Goal: Task Accomplishment & Management: Manage account settings

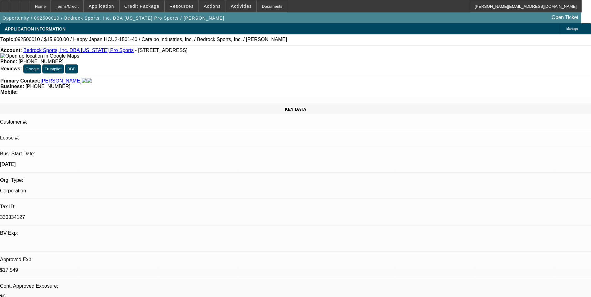
select select "0"
select select "0.1"
select select "4"
select select "0"
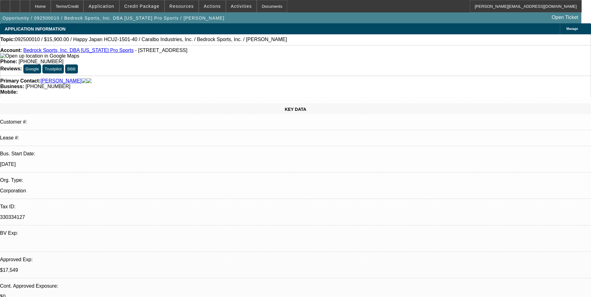
select select "2"
select select "0.1"
select select "4"
select select "0"
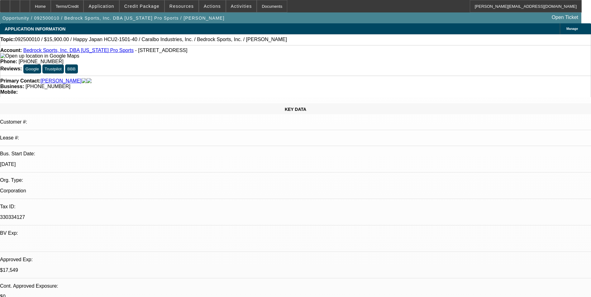
select select "2"
select select "0.1"
select select "4"
select select "0"
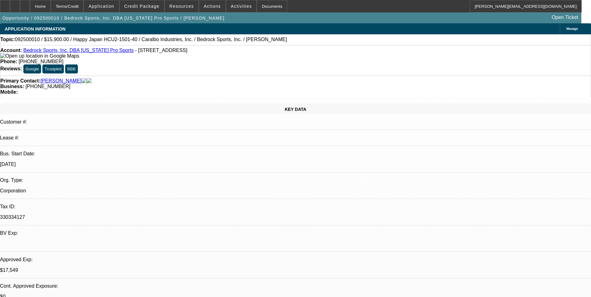
select select "0"
select select "0.1"
select select "4"
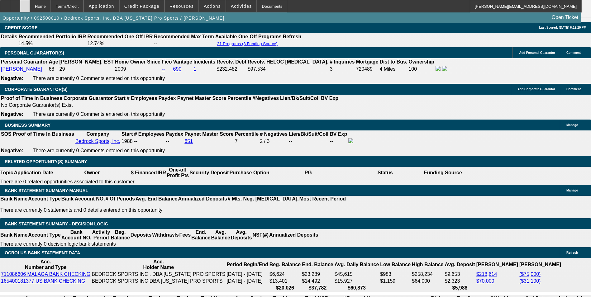
click at [25, 4] on icon at bounding box center [25, 4] width 0 height 0
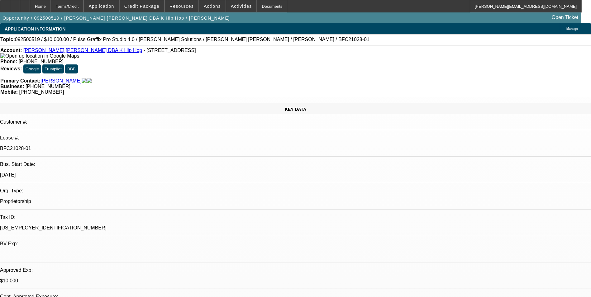
select select "0"
select select "2"
select select "0.1"
select select "4"
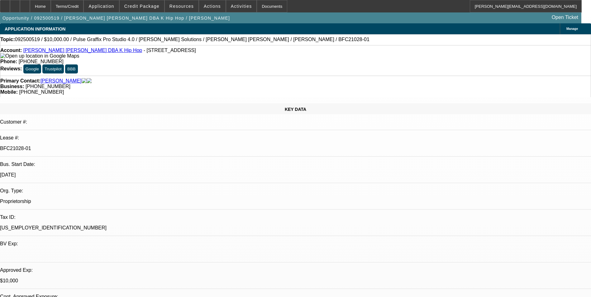
select select "0"
select select "2"
select select "0"
select select "6"
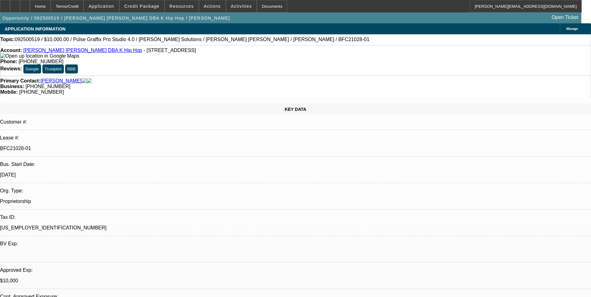
select select "0"
select select "2"
select select "0.1"
select select "4"
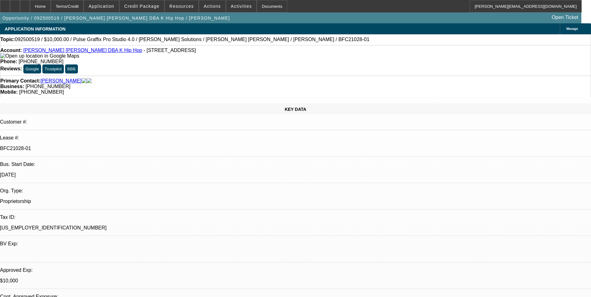
select select "0"
select select "2"
select select "0"
select select "6"
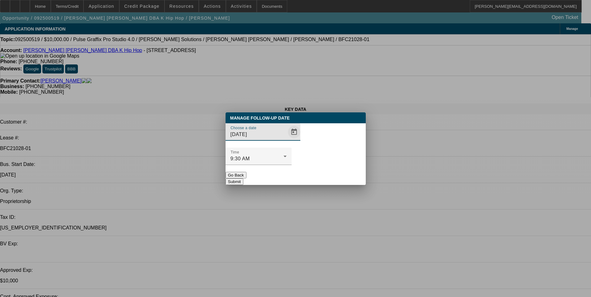
click at [287, 140] on span "Open calendar" at bounding box center [294, 132] width 15 height 15
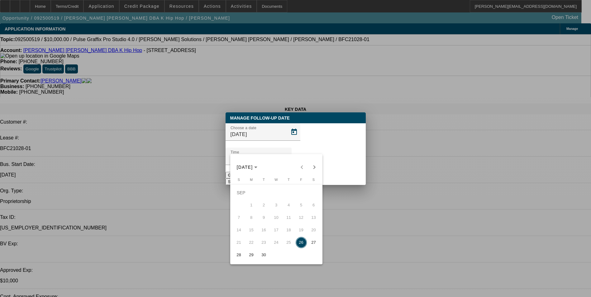
click at [255, 258] on span "29" at bounding box center [251, 255] width 11 height 11
type input "9/29/2025"
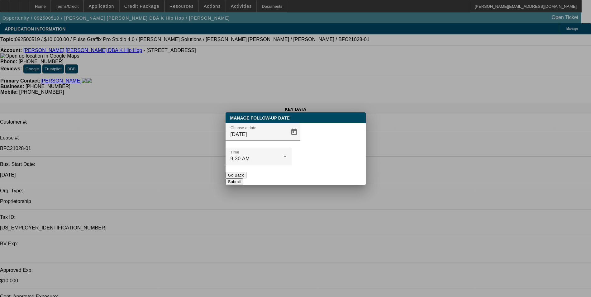
click at [244, 179] on button "Submit" at bounding box center [235, 182] width 18 height 7
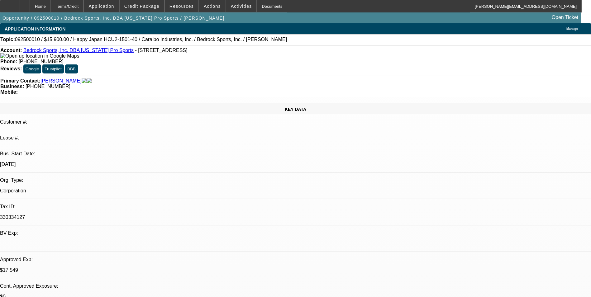
select select "0"
select select "0.1"
select select "0"
select select "2"
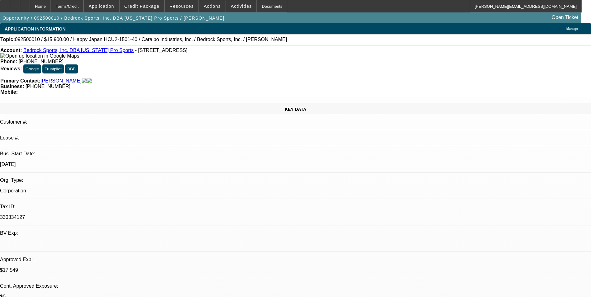
select select "0.1"
select select "0"
select select "2"
select select "0.1"
select select "0"
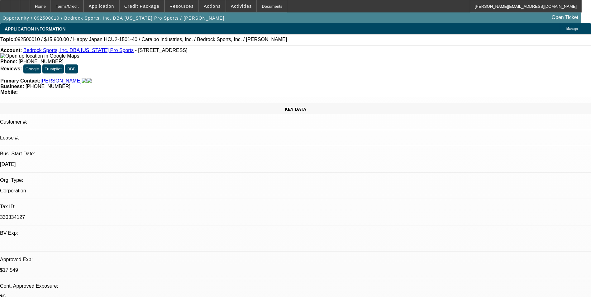
select select "0"
select select "0.1"
select select "1"
select select "4"
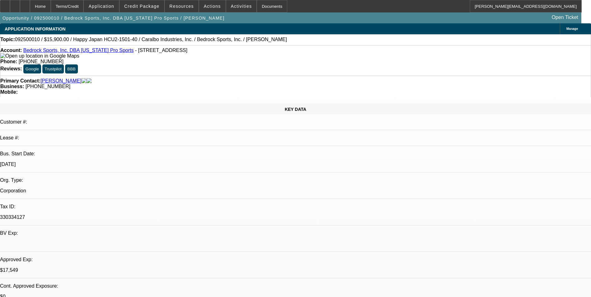
select select "1"
select select "2"
select select "4"
select select "1"
select select "2"
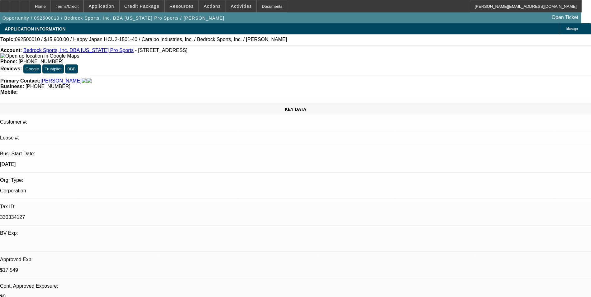
select select "4"
select select "1"
select select "4"
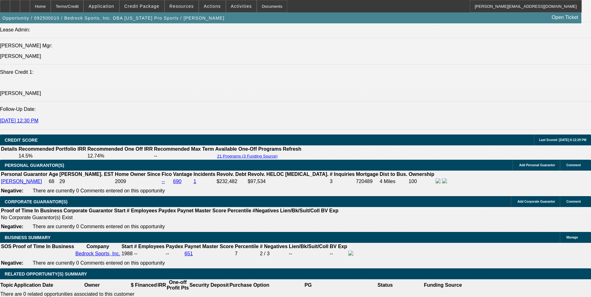
scroll to position [873, 0]
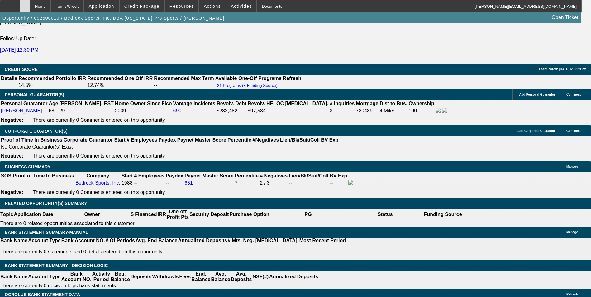
click at [30, 9] on div at bounding box center [25, 6] width 10 height 12
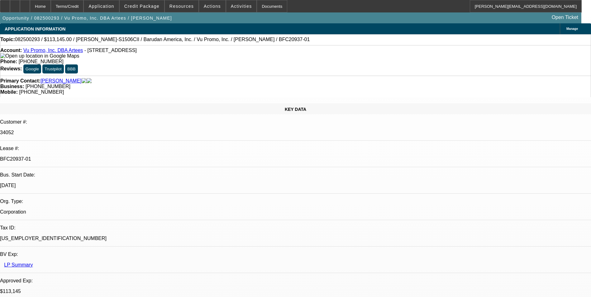
select select "0"
select select "2"
select select "0"
select select "2"
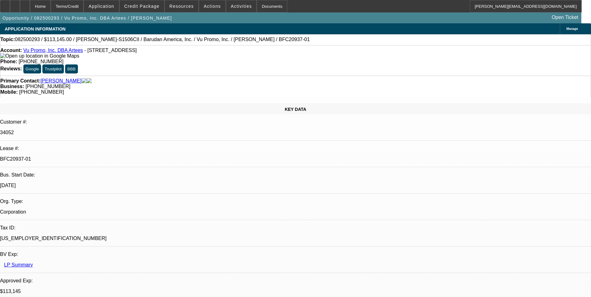
select select "0.1"
select select "0"
select select "2"
select select "0.1"
select select "0"
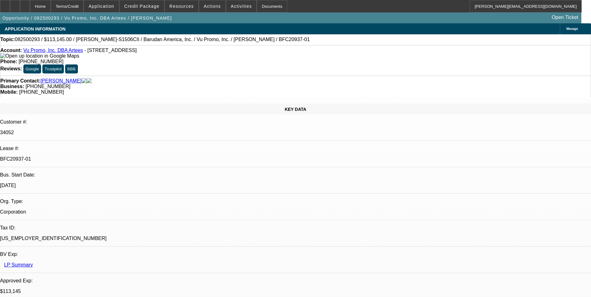
select select "2"
select select "0"
select select "1"
select select "2"
select select "6"
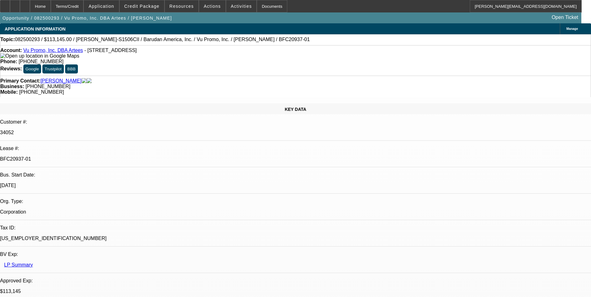
select select "1"
select select "2"
select select "4"
select select "1"
select select "2"
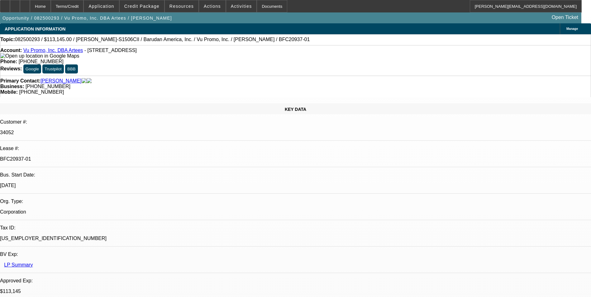
select select "4"
select select "1"
select select "2"
select select "6"
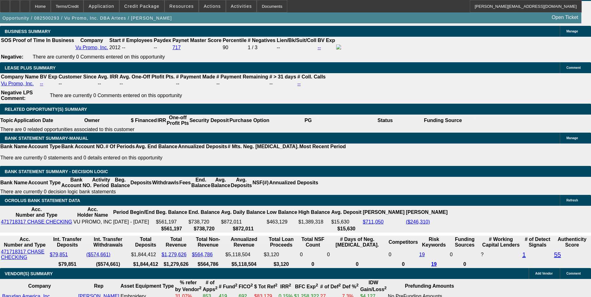
scroll to position [1106, 0]
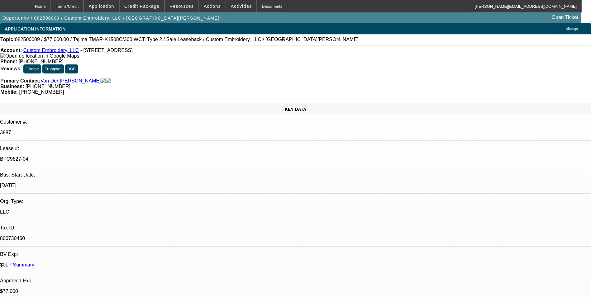
select select "0"
select select "2"
select select "0"
select select "2"
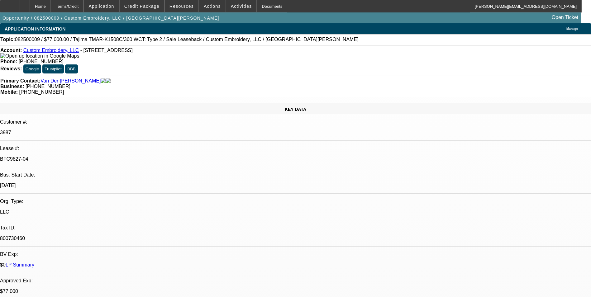
select select "0"
select select "2"
select select "0"
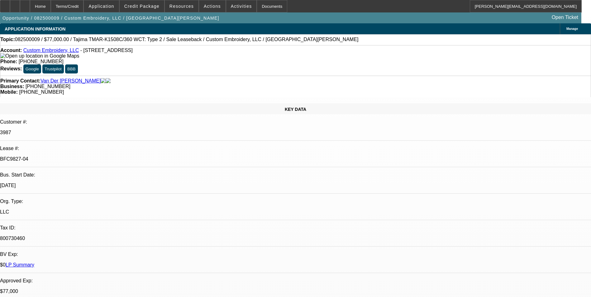
select select "2"
select select "0"
select select "1"
select select "2"
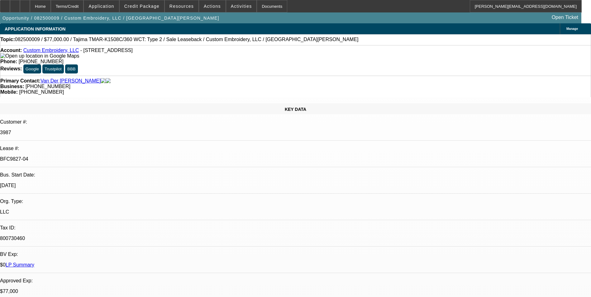
select select "1"
select select "2"
select select "1"
select select "2"
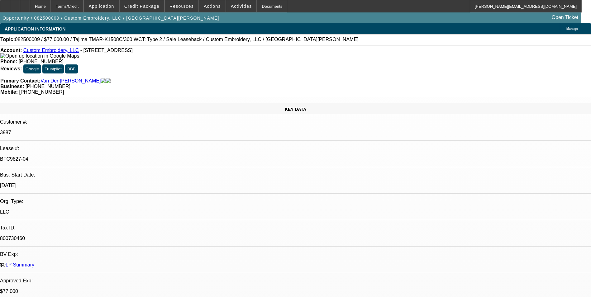
select select "2"
select select "1"
select select "2"
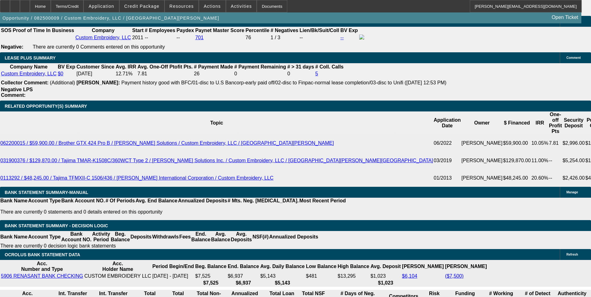
scroll to position [1096, 0]
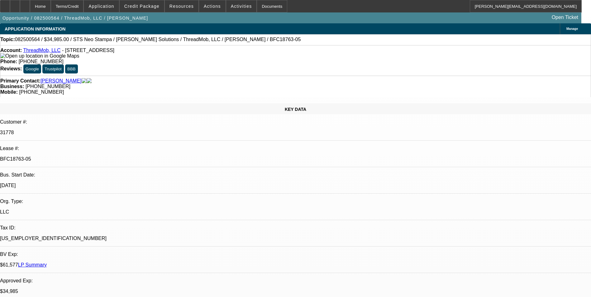
select select "0"
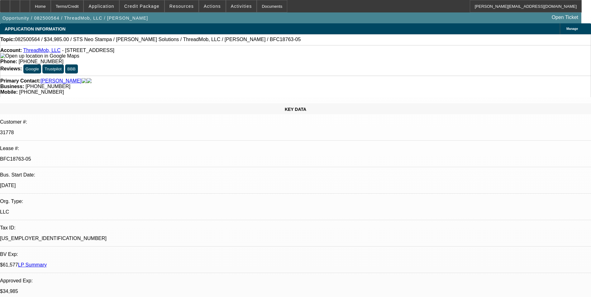
select select "0"
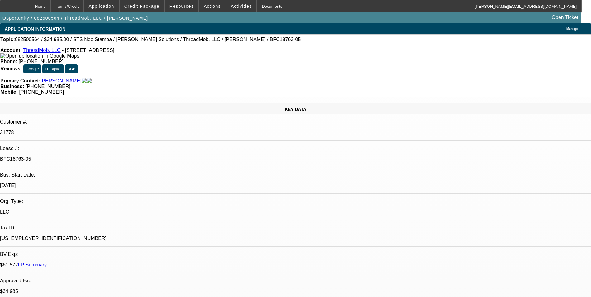
select select "0"
select select "1"
select select "6"
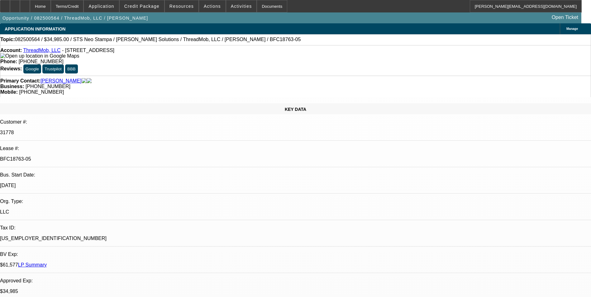
select select "1"
select select "6"
select select "1"
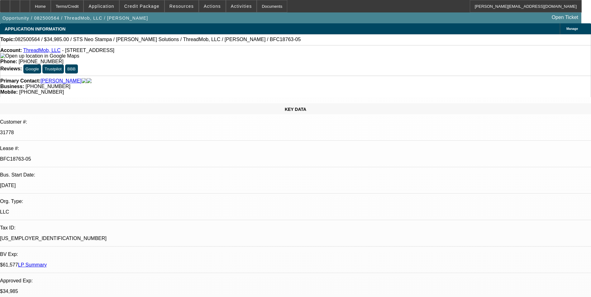
select select "6"
select select "1"
select select "6"
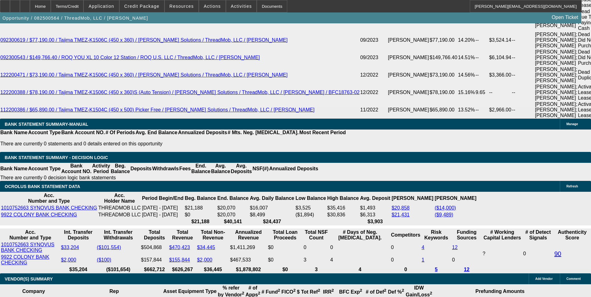
scroll to position [1341, 0]
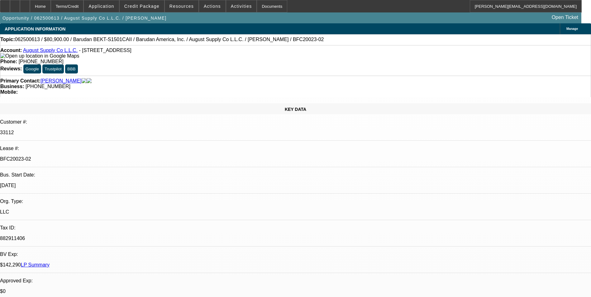
select select "0"
select select "2"
select select "0.1"
select select "4"
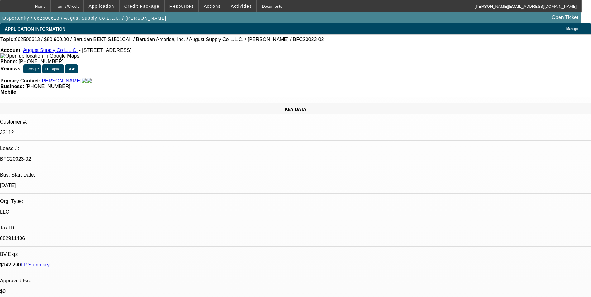
select select "0"
select select "2"
select select "0.1"
select select "4"
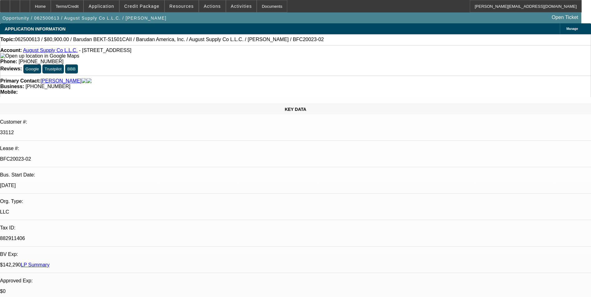
select select "0"
select select "2"
select select "0.1"
select select "4"
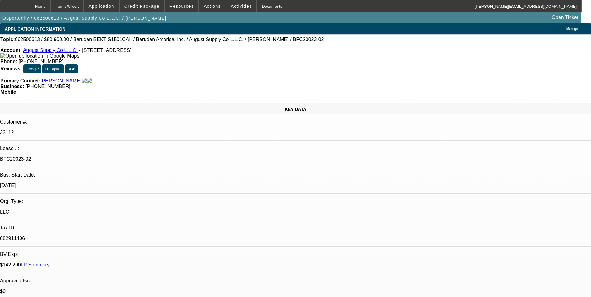
select select "0"
select select "2"
select select "0.1"
select select "4"
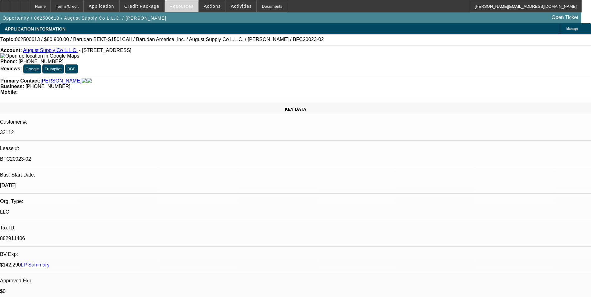
click at [186, 8] on span "Resources" at bounding box center [182, 6] width 24 height 5
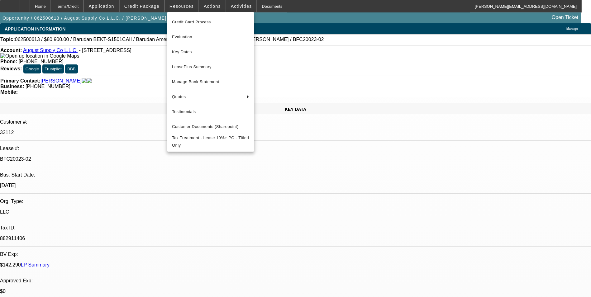
drag, startPoint x: 294, startPoint y: 175, endPoint x: 277, endPoint y: 156, distance: 26.0
click at [292, 174] on div at bounding box center [295, 148] width 591 height 297
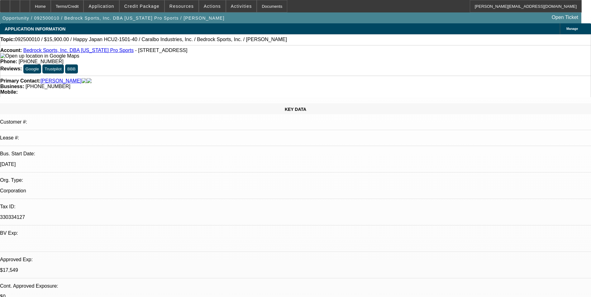
select select "0"
select select "0.1"
select select "0"
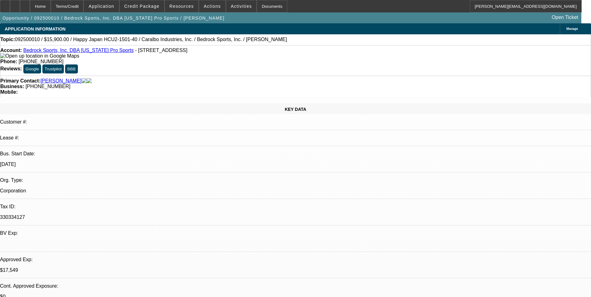
select select "0.1"
select select "0"
select select "2"
select select "0.1"
select select "0"
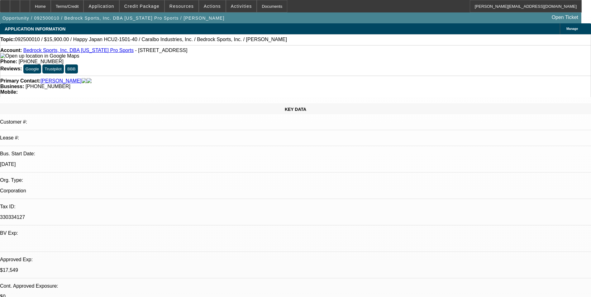
select select "2"
select select "0.1"
select select "1"
select select "4"
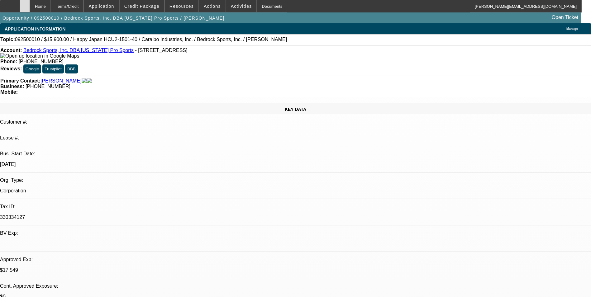
select select "1"
select select "4"
select select "1"
select select "2"
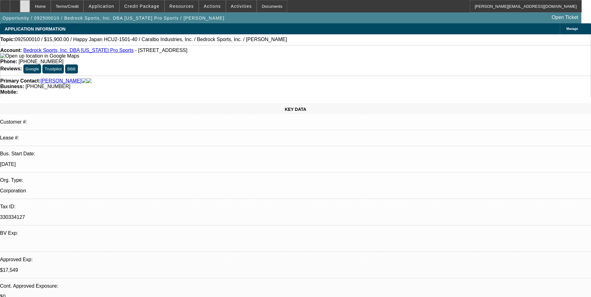
select select "4"
select select "1"
select select "2"
select select "4"
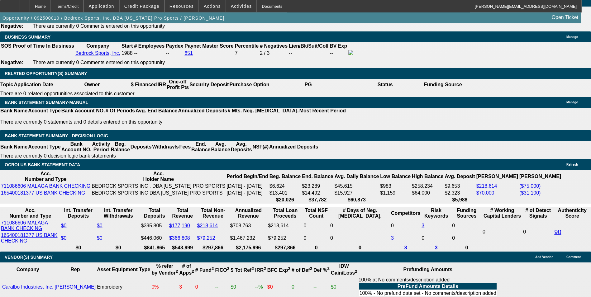
scroll to position [967, 0]
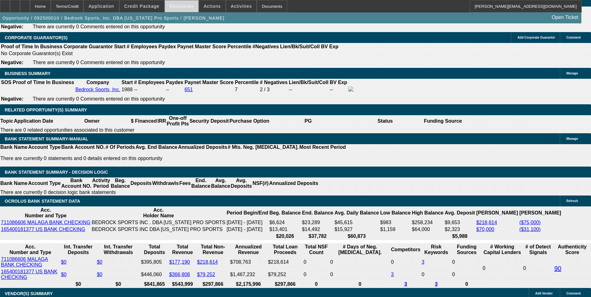
click at [185, 10] on span at bounding box center [182, 6] width 34 height 15
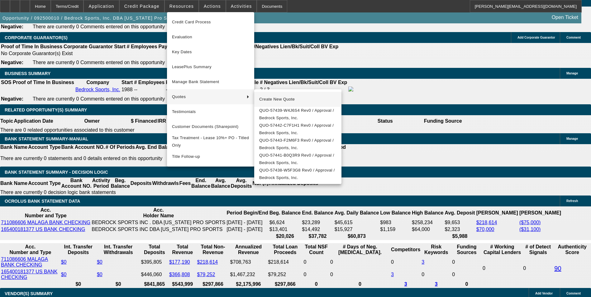
click at [269, 98] on span "Create New Quote" at bounding box center [297, 99] width 77 height 7
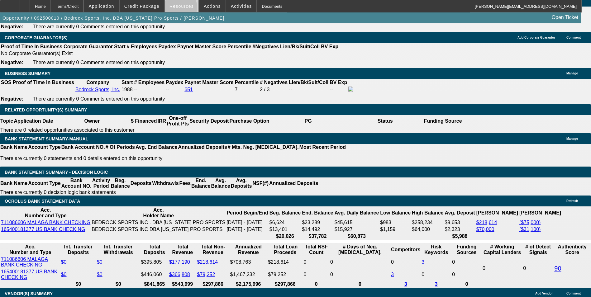
click at [183, 9] on span at bounding box center [182, 6] width 34 height 15
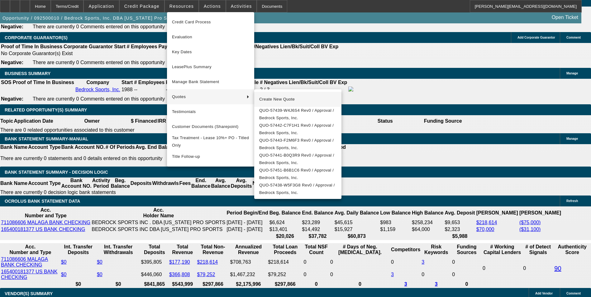
click at [266, 99] on span "Create New Quote" at bounding box center [297, 99] width 77 height 7
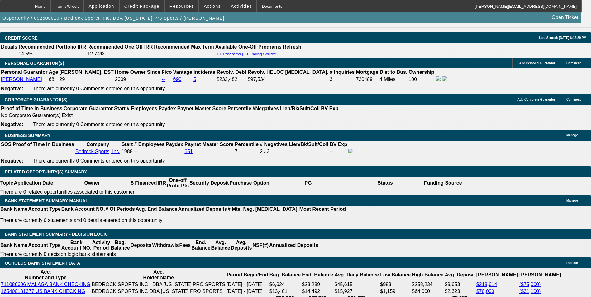
scroll to position [904, 0]
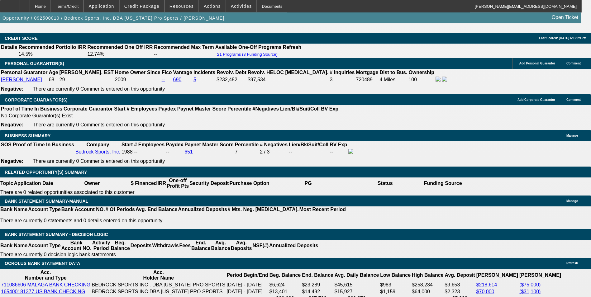
select select "0"
select select "0.1"
select select "4"
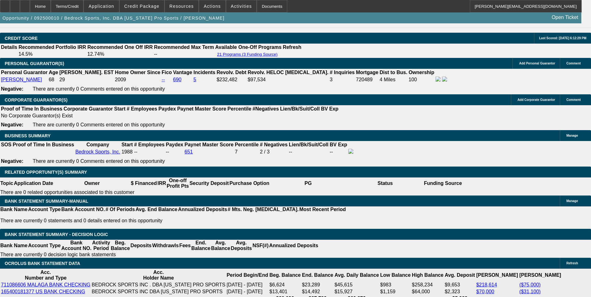
select select "0"
select select "2"
select select "0.1"
select select "4"
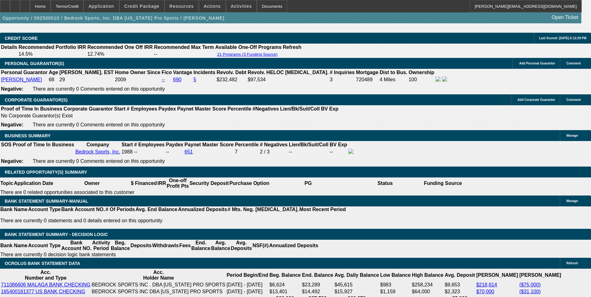
select select "0"
select select "2"
select select "0.1"
select select "4"
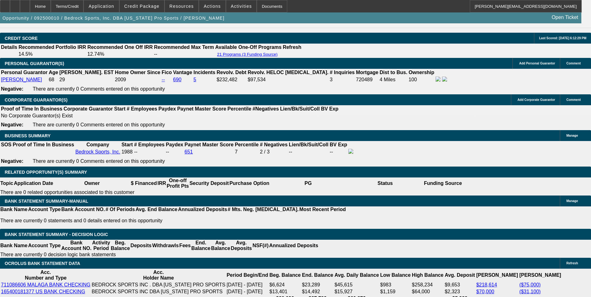
select select "0"
select select "2"
select select "0.1"
select select "4"
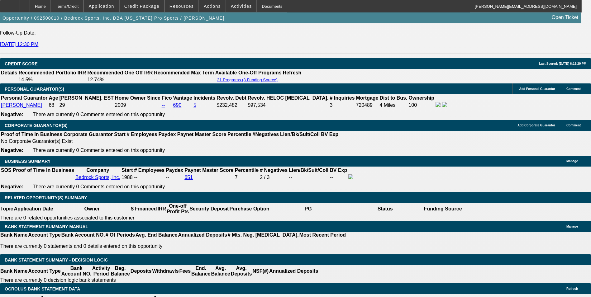
scroll to position [873, 0]
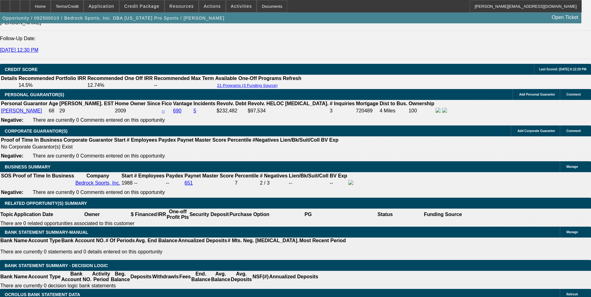
select select "0"
select select "0.1"
select select "4"
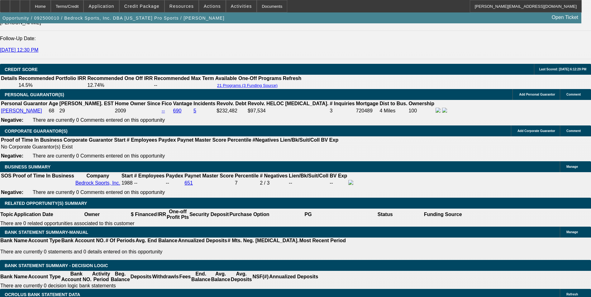
select select "0"
select select "0.1"
select select "4"
select select "0"
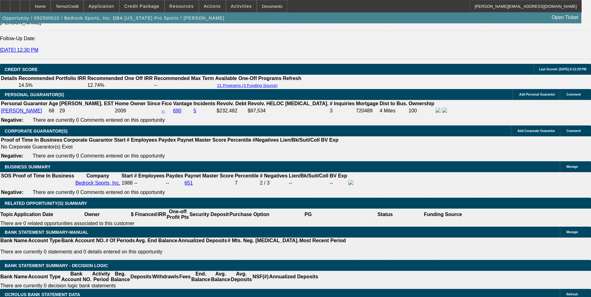
select select "2"
select select "0.1"
select select "4"
select select "0"
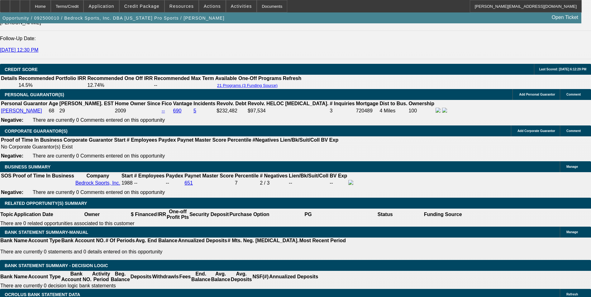
select select "2"
select select "0.1"
select select "4"
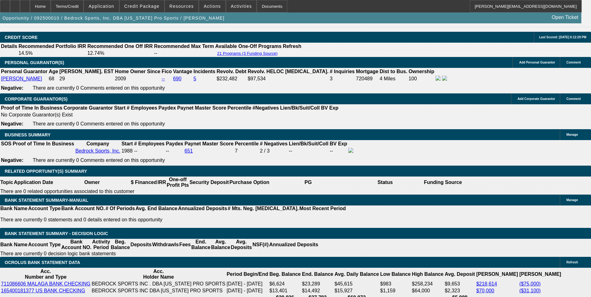
scroll to position [935, 0]
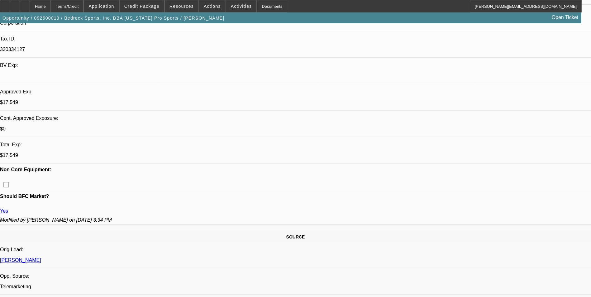
scroll to position [156, 0]
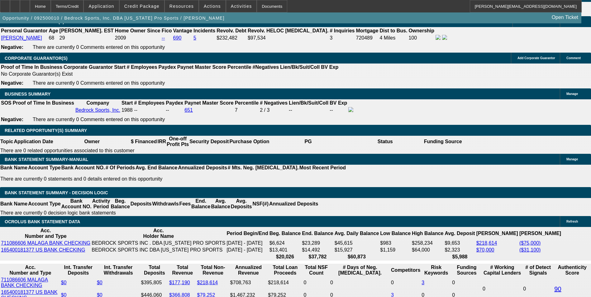
scroll to position [935, 0]
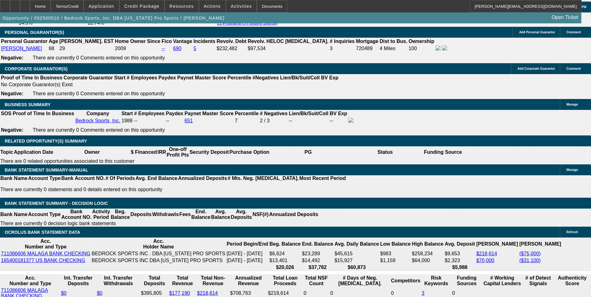
select select "0"
select select "0.1"
select select "4"
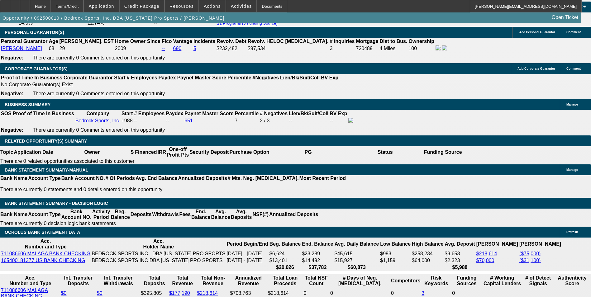
select select "0"
select select "2"
select select "0.1"
select select "4"
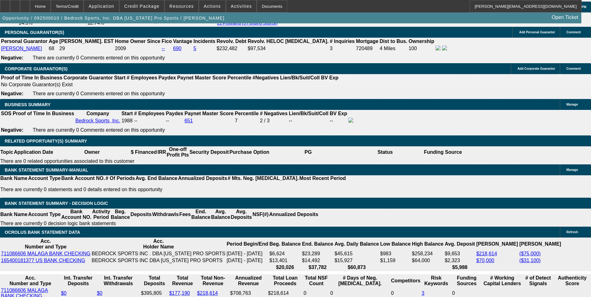
select select "0"
select select "2"
select select "0.1"
select select "4"
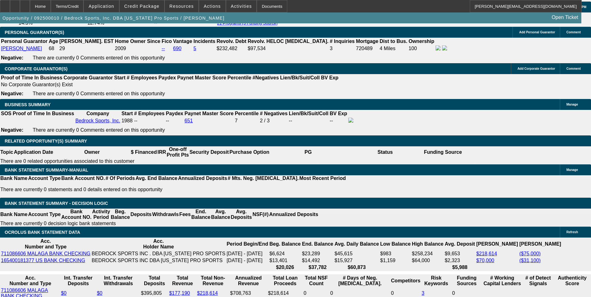
select select "0"
select select "2"
select select "0.1"
select select "4"
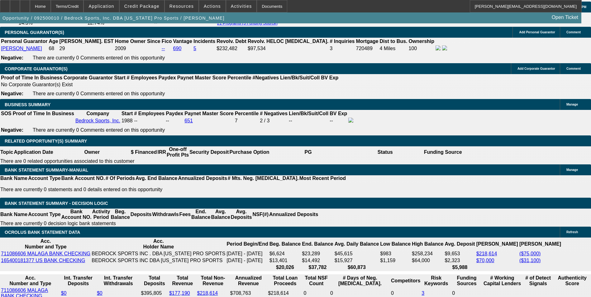
select select "0"
select select "0.1"
select select "4"
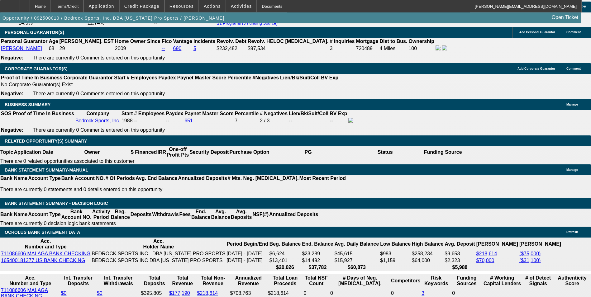
select select "0"
select select "0.1"
select select "4"
select select "0"
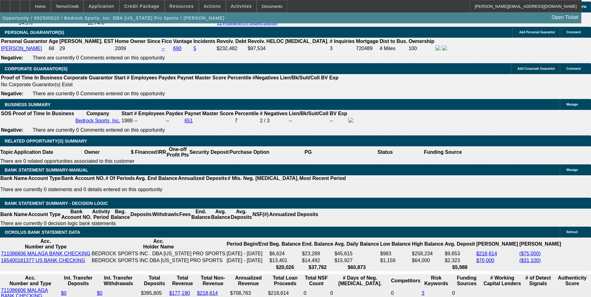
select select "2"
select select "0.1"
select select "4"
select select "0"
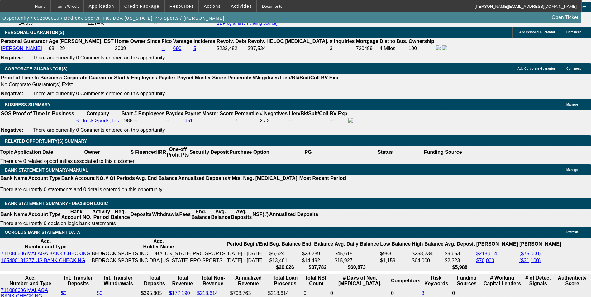
select select "2"
select select "0.1"
select select "4"
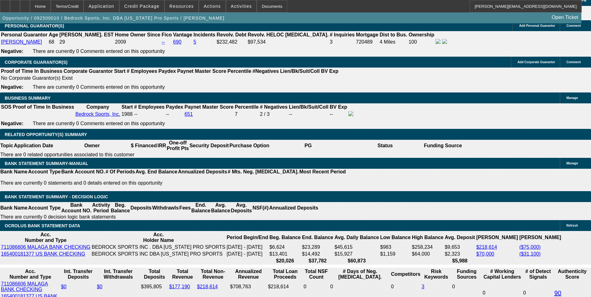
scroll to position [998, 0]
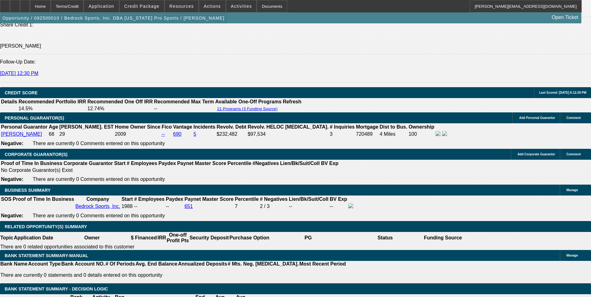
scroll to position [842, 0]
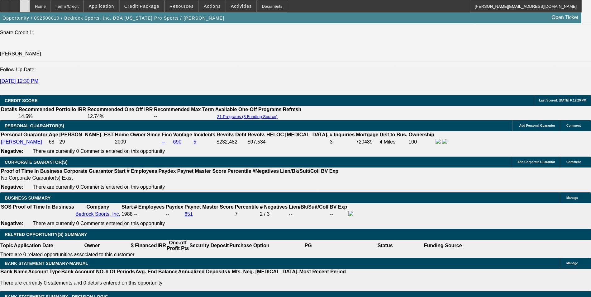
click at [25, 4] on icon at bounding box center [25, 4] width 0 height 0
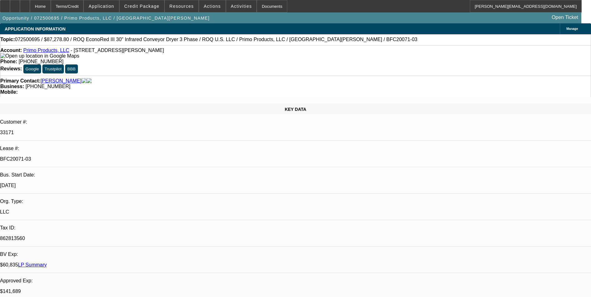
select select "0"
select select "2"
select select "0.1"
select select "0"
select select "2"
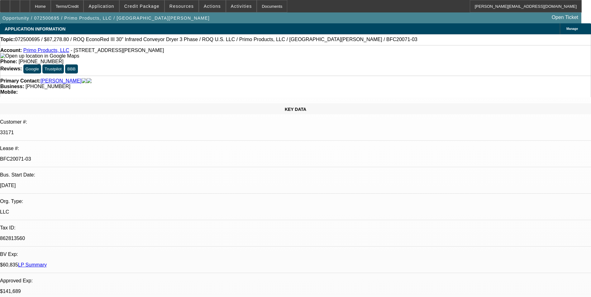
select select "0.1"
select select "0"
select select "2"
select select "0.1"
select select "0"
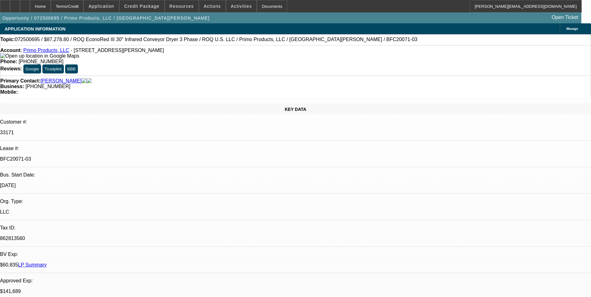
select select "2"
select select "0.1"
select select "1"
select select "2"
select select "4"
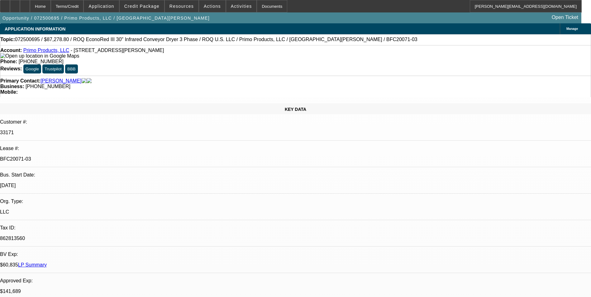
select select "1"
select select "2"
select select "4"
select select "1"
select select "2"
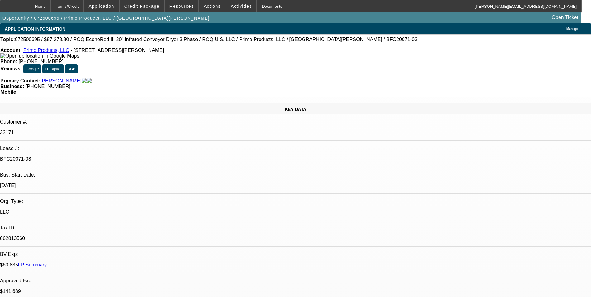
select select "4"
select select "1"
select select "2"
select select "4"
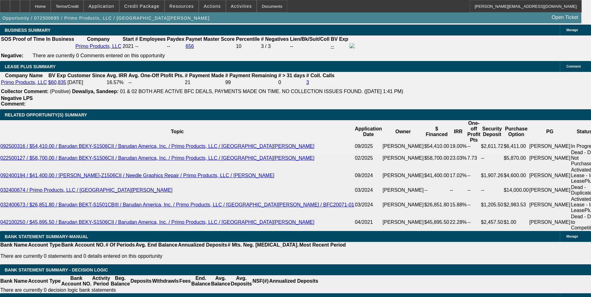
scroll to position [1029, 0]
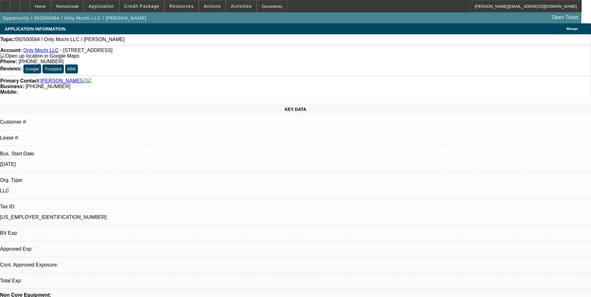
select select "0"
select select "2"
select select "0.1"
select select "4"
select select "1"
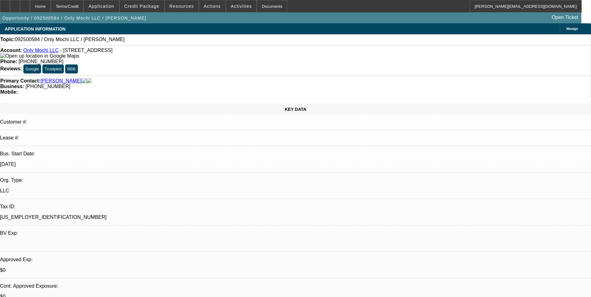
select select "2"
click at [109, 7] on span "Application" at bounding box center [102, 6] width 26 height 5
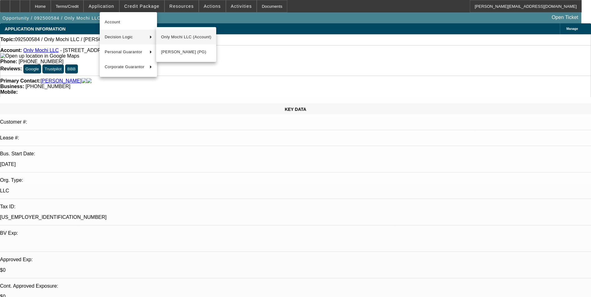
click at [185, 37] on span "Only Mochi LLC (Account)" at bounding box center [186, 36] width 50 height 7
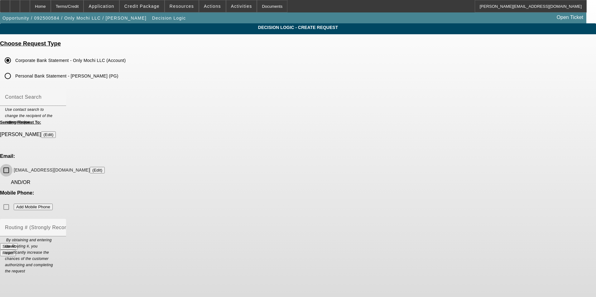
click at [12, 164] on input "[EMAIL_ADDRESS][DOMAIN_NAME] (Edit)" at bounding box center [6, 170] width 12 height 12
click at [18, 244] on button "Submit" at bounding box center [9, 247] width 18 height 7
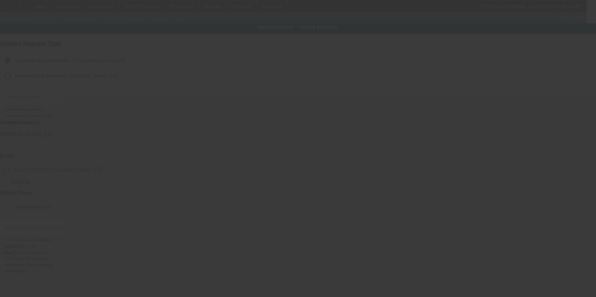
checkbox input "false"
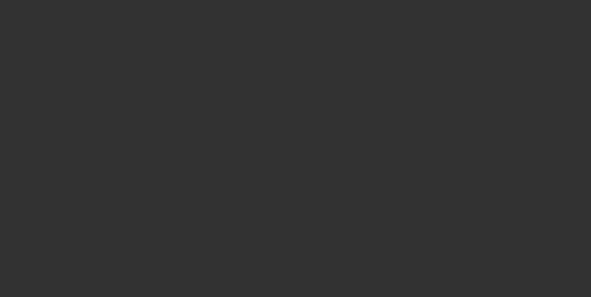
select select "0"
select select "2"
select select "0.1"
select select "4"
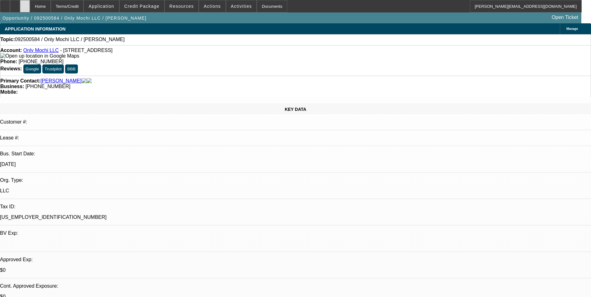
click at [30, 6] on div at bounding box center [25, 6] width 10 height 12
select select "0"
select select "2"
select select "0.1"
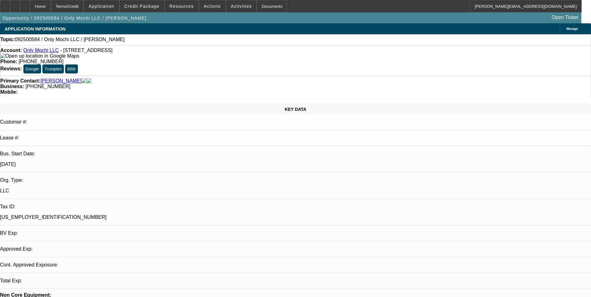
select select "4"
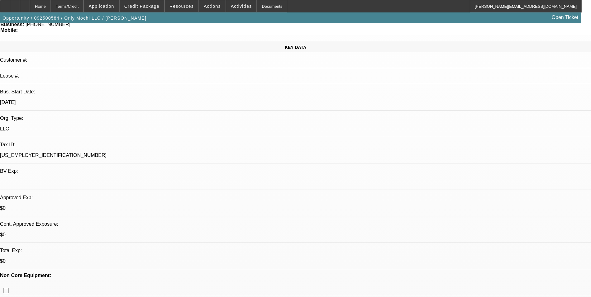
scroll to position [62, 0]
click at [25, 4] on icon at bounding box center [25, 4] width 0 height 0
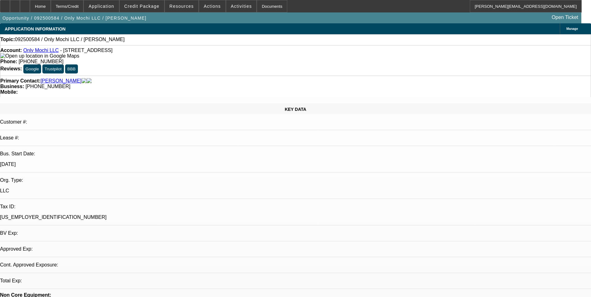
select select "0"
select select "2"
select select "0.1"
select select "4"
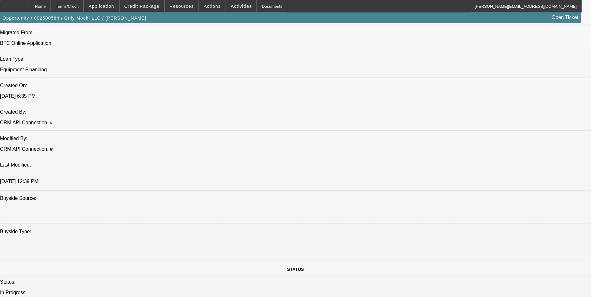
scroll to position [343, 0]
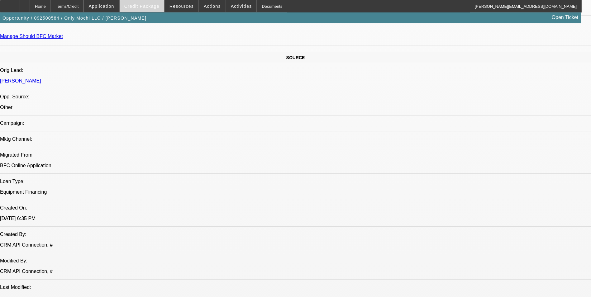
click at [152, 2] on span at bounding box center [142, 6] width 45 height 15
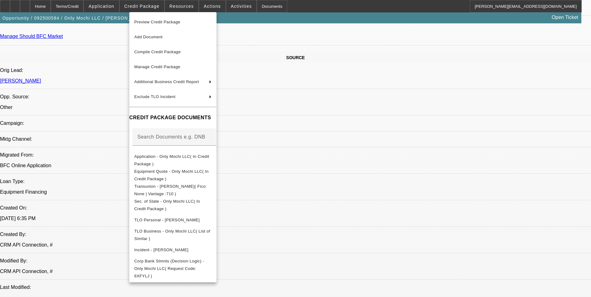
click at [344, 87] on div at bounding box center [295, 148] width 591 height 297
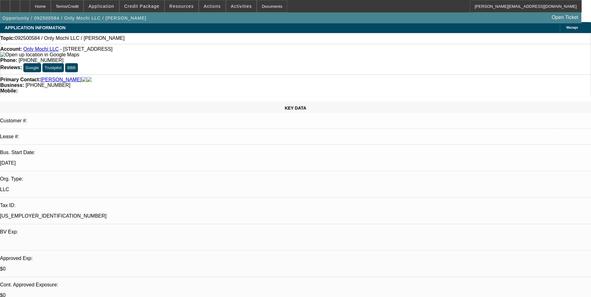
scroll to position [0, 0]
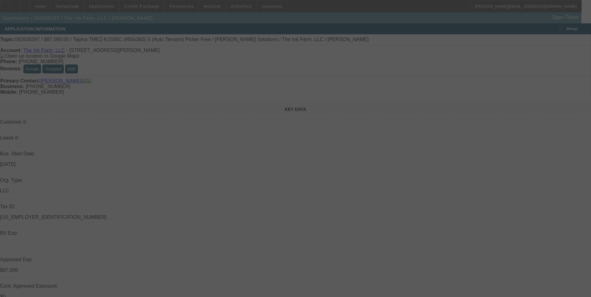
select select "0"
select select "2"
select select "0.1"
select select "0"
select select "2"
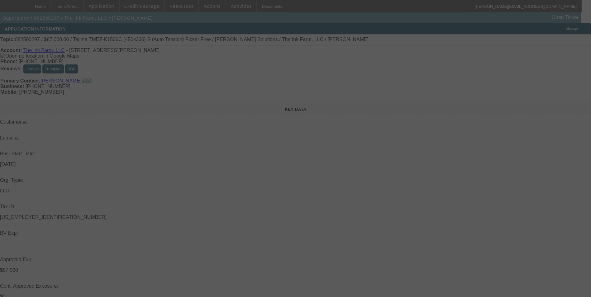
select select "0.1"
select select "0"
select select "2"
select select "0.1"
select select "0"
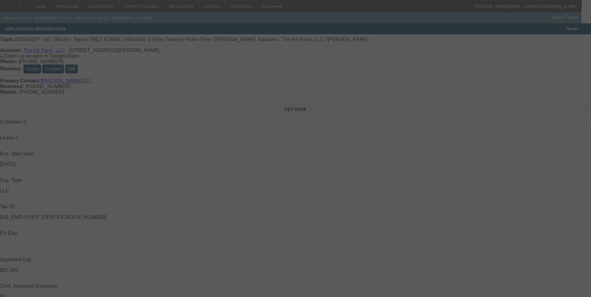
select select "2"
select select "0.1"
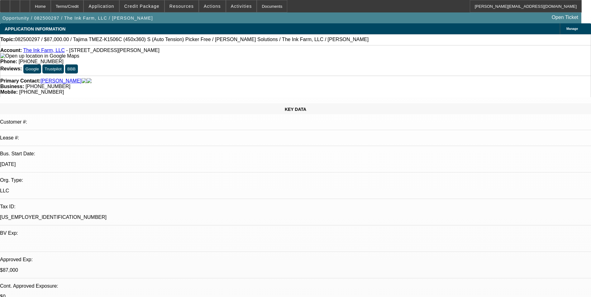
select select "1"
select select "2"
select select "4"
select select "1"
select select "2"
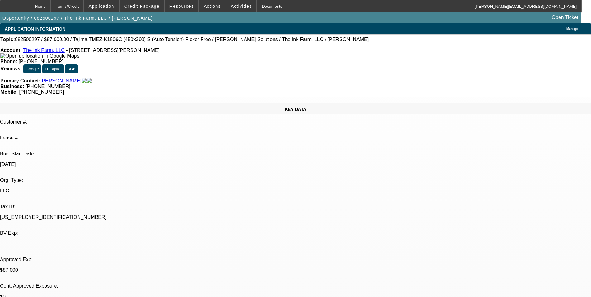
select select "4"
select select "1"
select select "2"
select select "4"
select select "1"
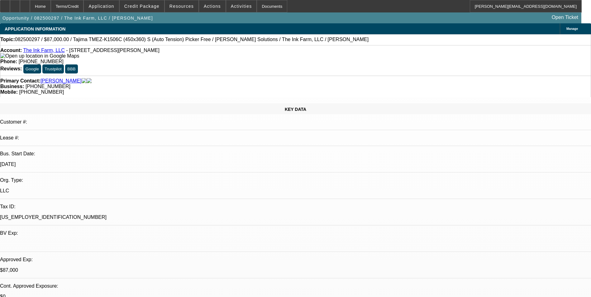
select select "2"
select select "4"
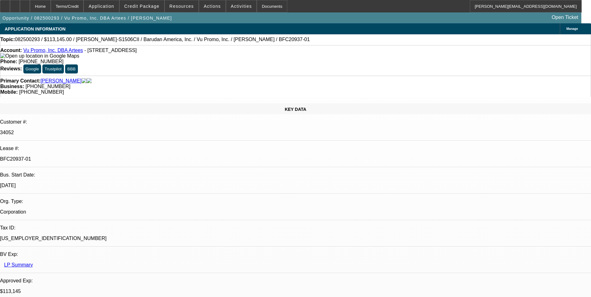
select select "0"
select select "2"
select select "0"
select select "2"
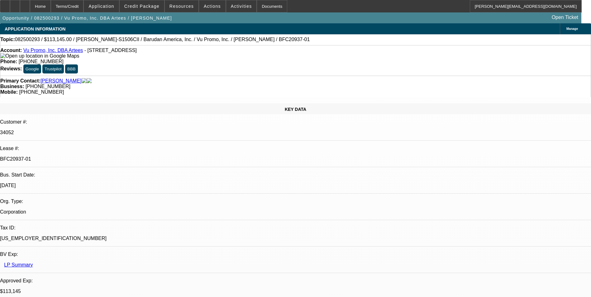
select select "0.1"
select select "0"
select select "2"
select select "0.1"
select select "0"
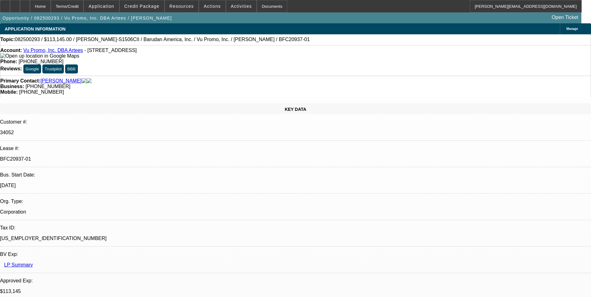
select select "2"
select select "0"
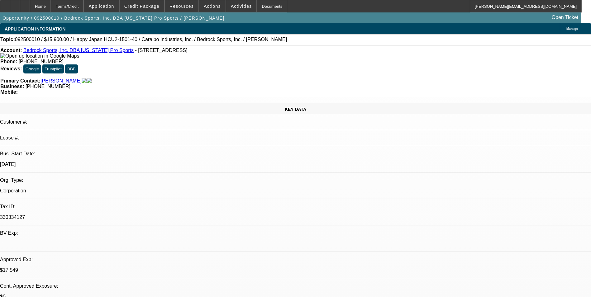
select select "0"
select select "0.1"
select select "0"
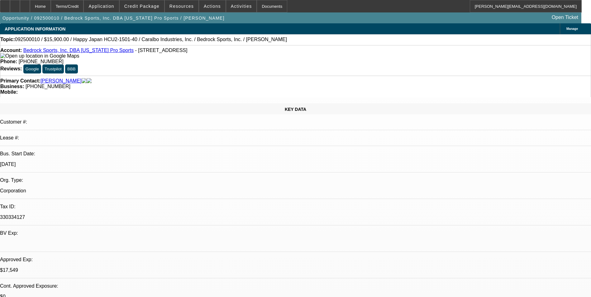
select select "0.1"
select select "0"
select select "2"
select select "0.1"
select select "0"
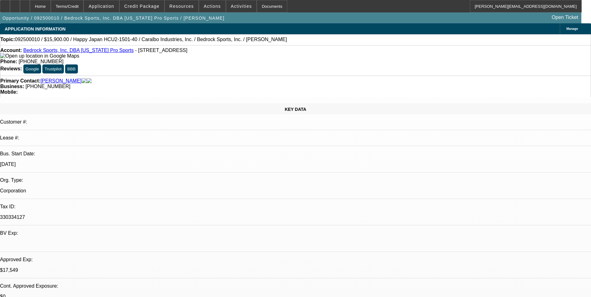
select select "2"
select select "0.1"
select select "1"
select select "4"
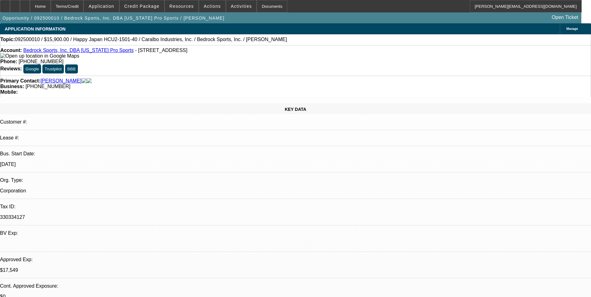
select select "1"
select select "4"
select select "1"
select select "2"
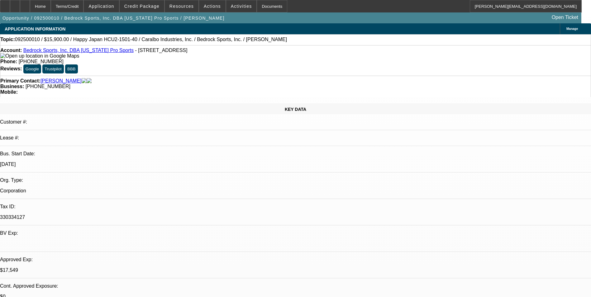
select select "4"
select select "1"
select select "2"
select select "4"
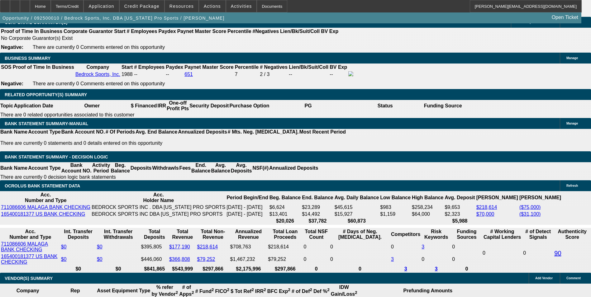
scroll to position [998, 0]
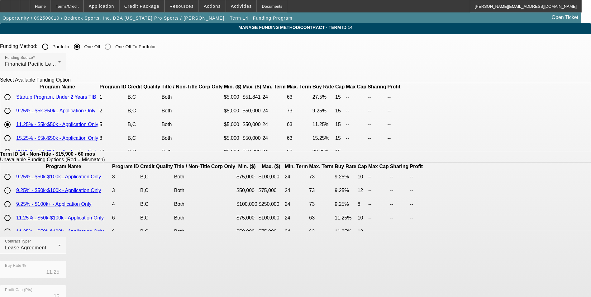
click at [14, 117] on input "radio" at bounding box center [7, 111] width 12 height 12
radio input "true"
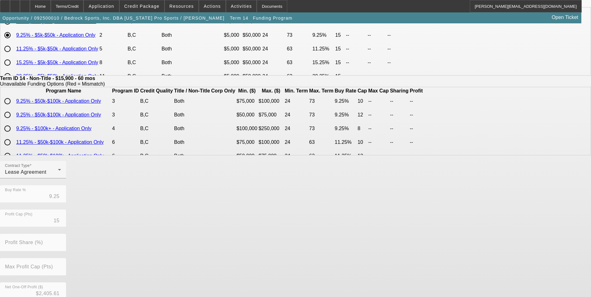
scroll to position [134, 0]
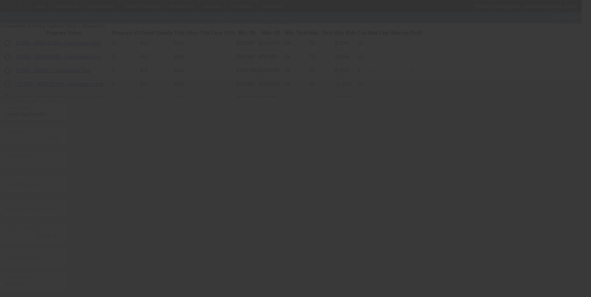
type input "11.25"
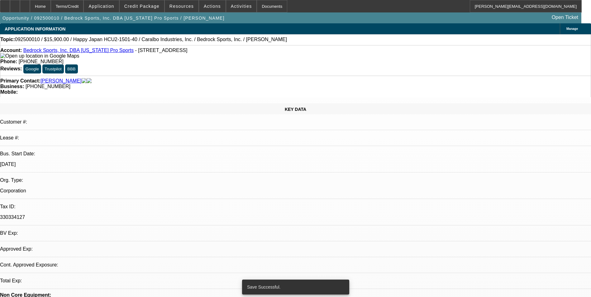
select select "0"
select select "0.1"
select select "4"
select select "0"
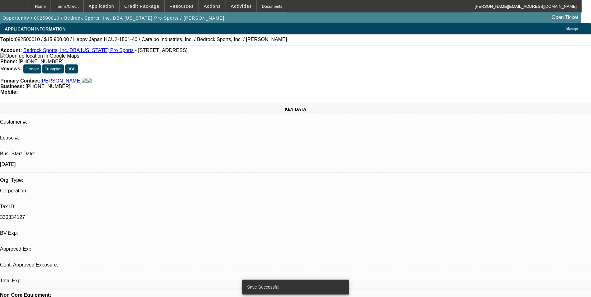
select select "0"
select select "0.1"
select select "4"
select select "0"
select select "2"
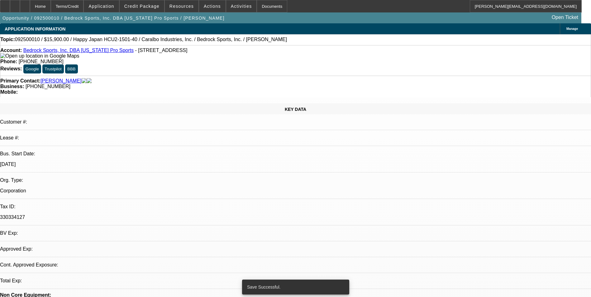
select select "2"
select select "0.1"
select select "4"
select select "0"
select select "2"
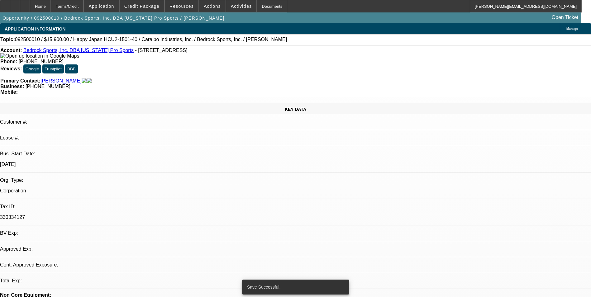
select select "2"
select select "0.1"
select select "4"
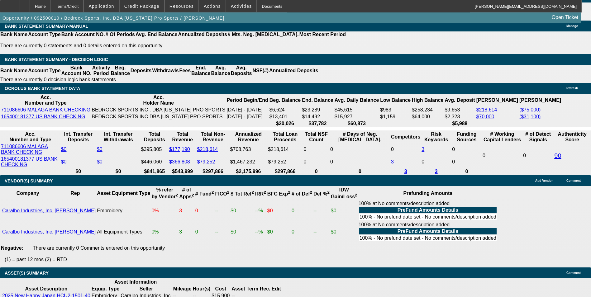
scroll to position [1048, 0]
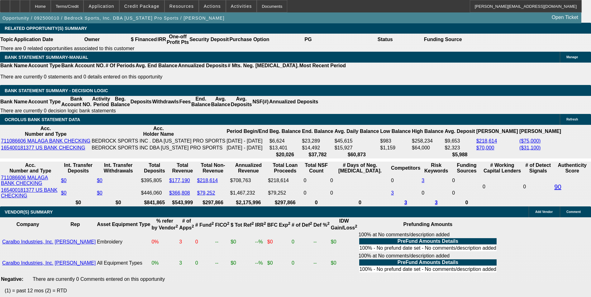
drag, startPoint x: 131, startPoint y: 138, endPoint x: 178, endPoint y: 135, distance: 46.9
type input "UNKNOWN"
type input "10"
type input "$337.83"
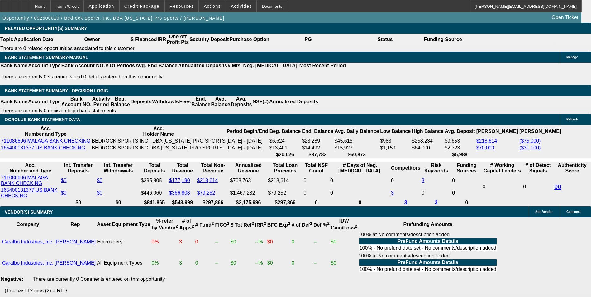
type input "10.4"
type input "$340.97"
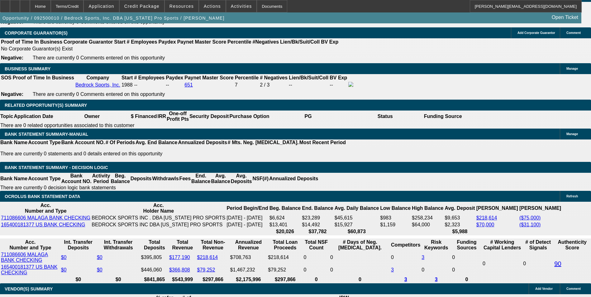
scroll to position [924, 0]
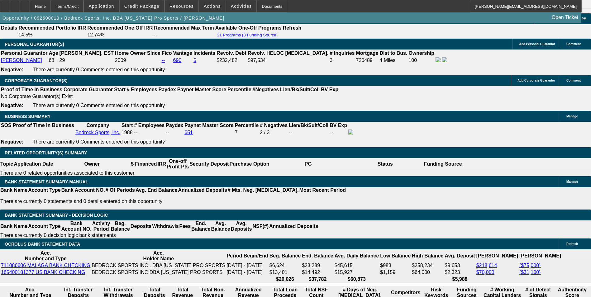
type input "10.4"
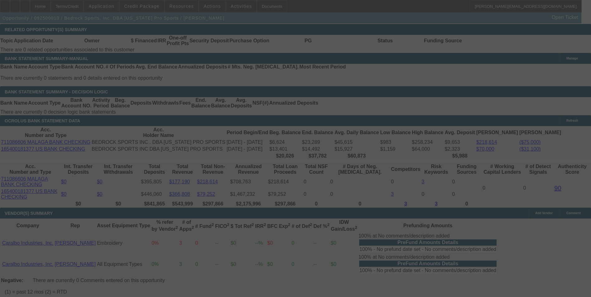
scroll to position [1048, 0]
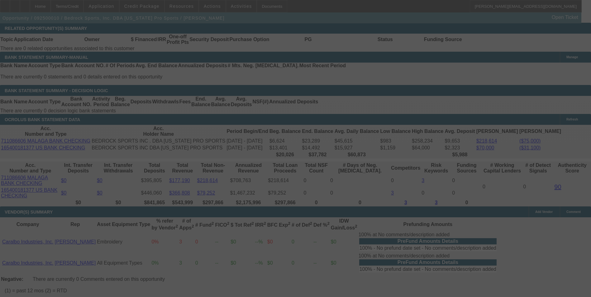
select select "0"
select select "0.1"
select select "4"
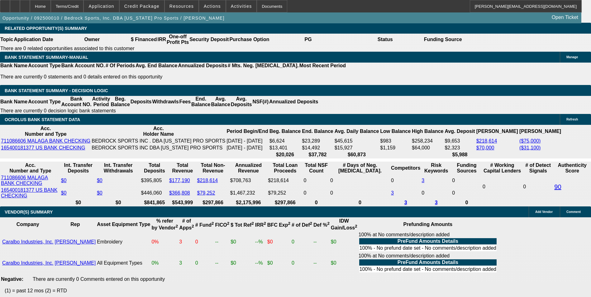
drag, startPoint x: 132, startPoint y: 137, endPoint x: 179, endPoint y: 125, distance: 47.9
type input "UNKNOWN"
type input "10"
type input "$271.79"
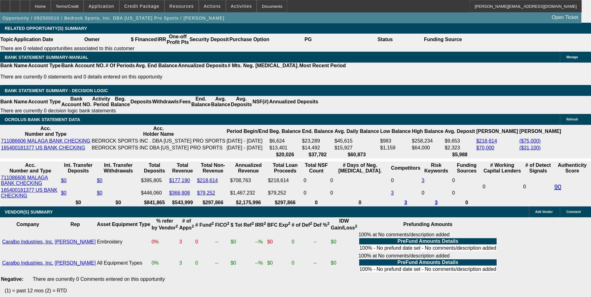
type input "10."
type input "$337.83"
type input "10.7"
type input "$343.33"
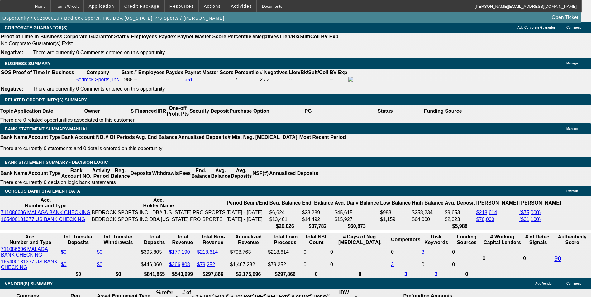
scroll to position [955, 0]
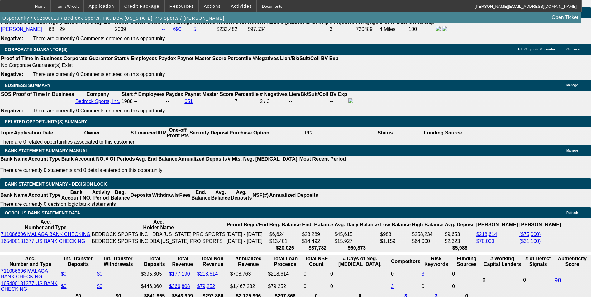
type input "10.7"
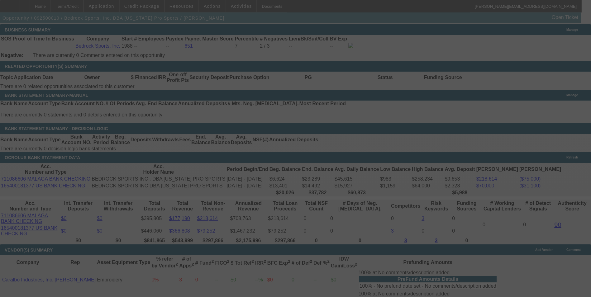
scroll to position [1079, 0]
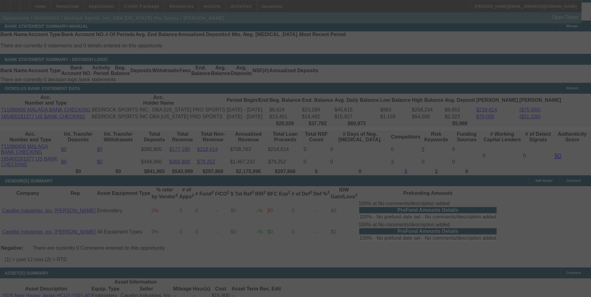
select select "0"
select select "0.1"
select select "4"
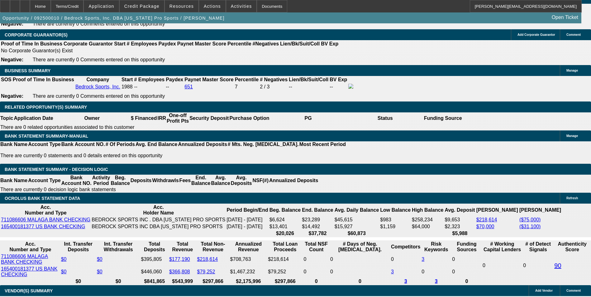
scroll to position [955, 0]
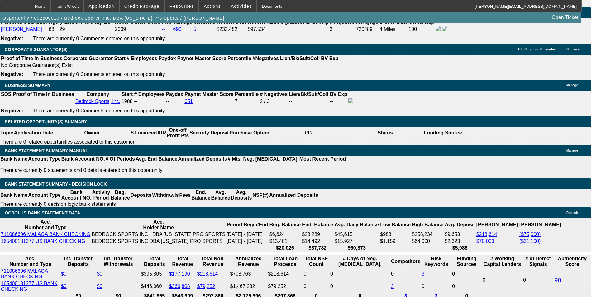
select select "0"
select select "0.1"
select select "4"
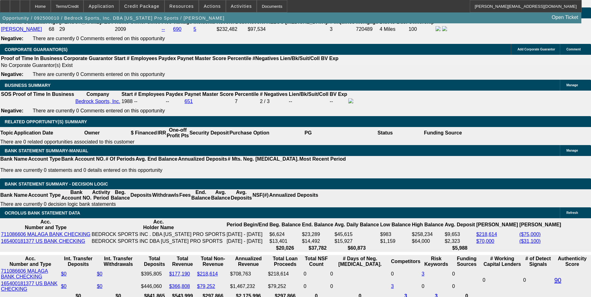
select select "0"
select select "2"
select select "0.1"
select select "4"
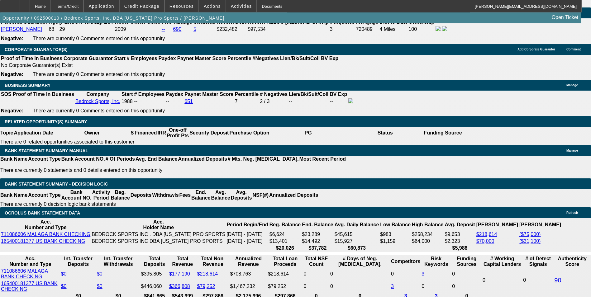
select select "0"
select select "2"
select select "0.1"
select select "4"
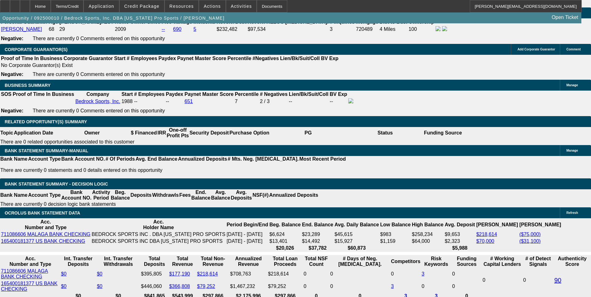
select select "0"
select select "2"
select select "0.1"
select select "4"
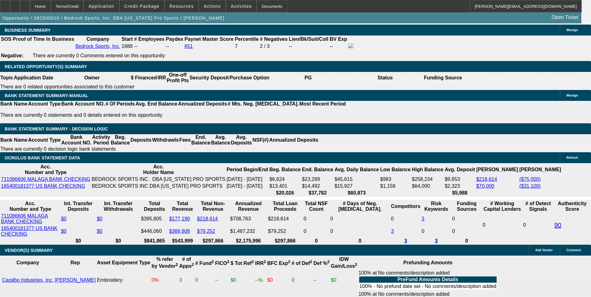
scroll to position [892, 0]
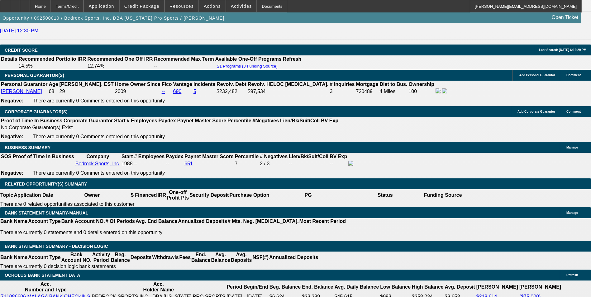
select select "0"
select select "0.1"
select select "4"
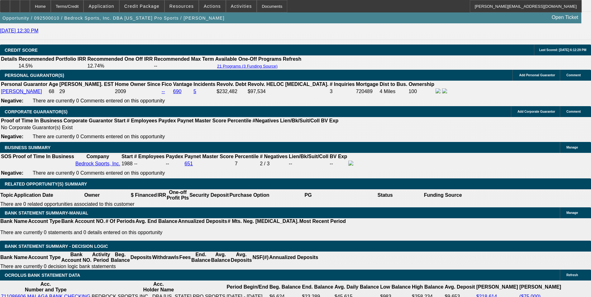
select select "0"
select select "0.1"
select select "4"
select select "0"
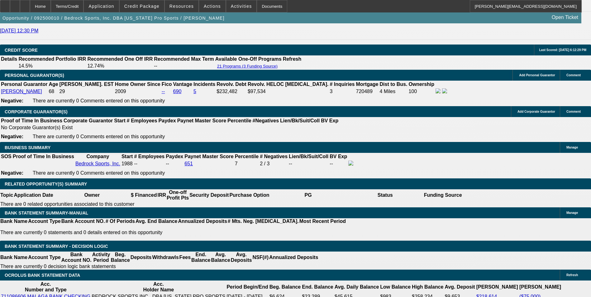
select select "2"
select select "0.1"
select select "4"
select select "0"
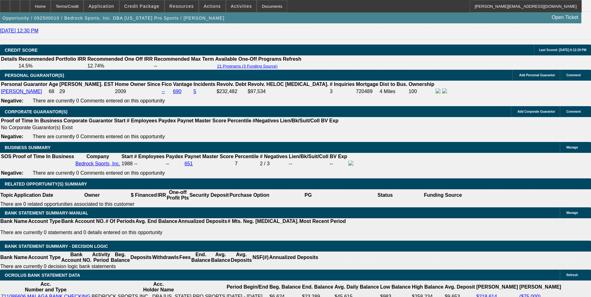
select select "2"
select select "0.1"
select select "4"
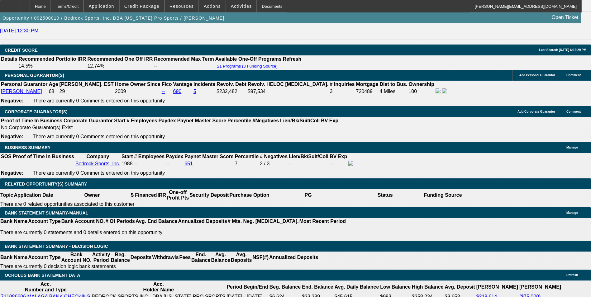
select select "0"
select select "0.1"
select select "4"
select select "0"
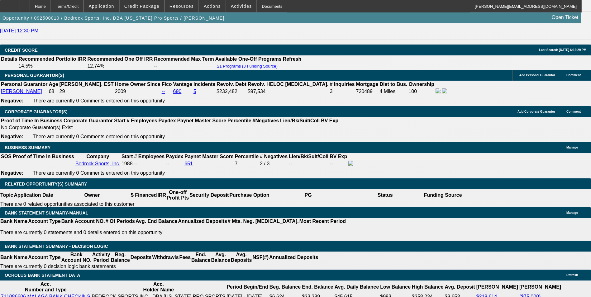
select select "2"
select select "0.1"
select select "4"
select select "0"
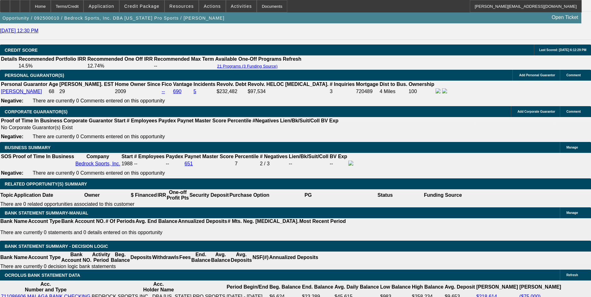
select select "2"
select select "0.1"
select select "4"
select select "0"
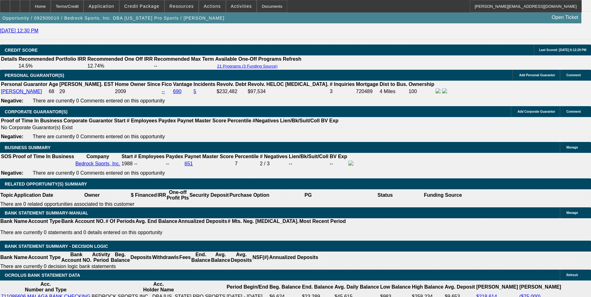
select select "2"
select select "0.1"
select select "4"
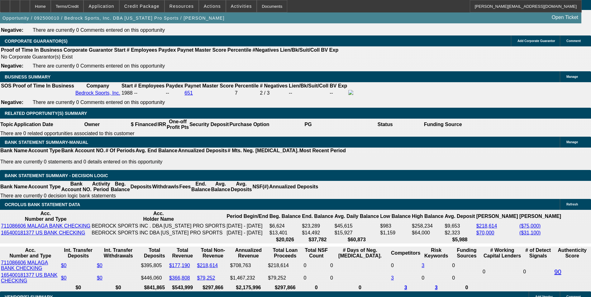
scroll to position [955, 0]
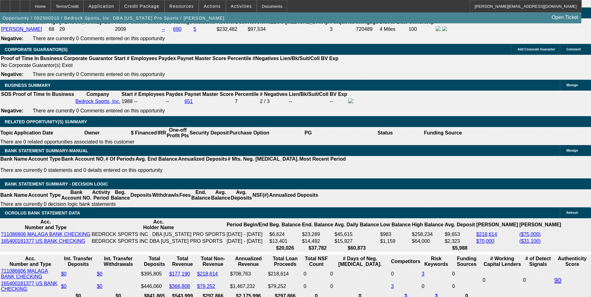
select select "0"
select select "0.1"
select select "4"
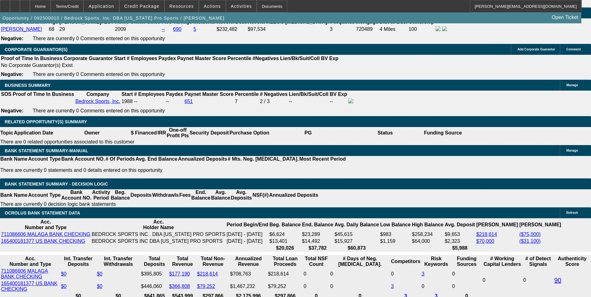
select select "0"
select select "0.1"
select select "4"
select select "0"
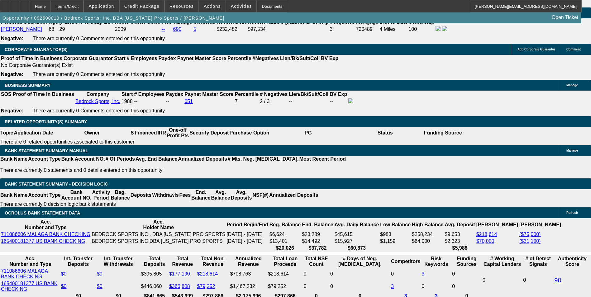
select select "2"
select select "0.1"
select select "4"
select select "0"
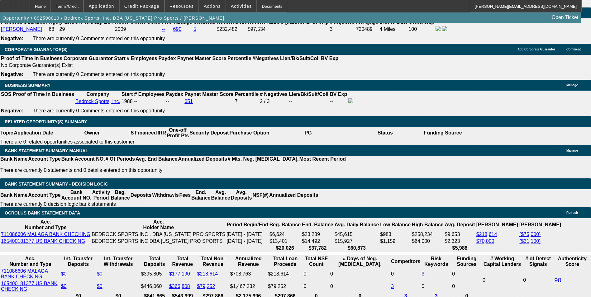
select select "2"
select select "0.1"
select select "4"
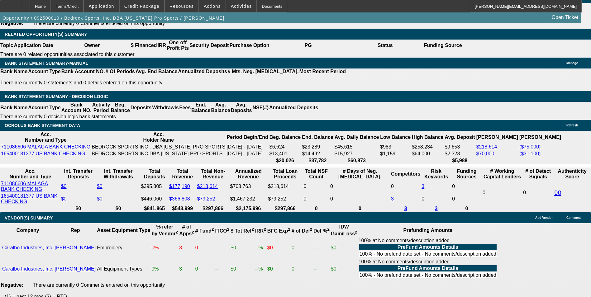
scroll to position [1048, 0]
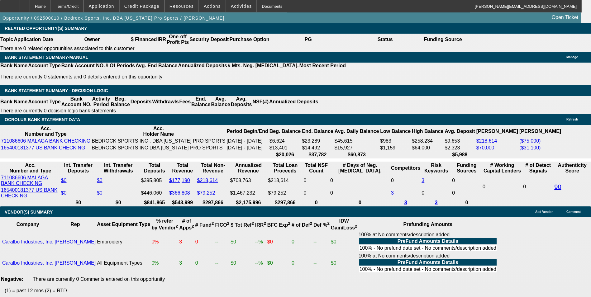
drag, startPoint x: 132, startPoint y: 138, endPoint x: 150, endPoint y: 138, distance: 18.7
type input "UNKNOWN"
type input "11"
type input "$345.70"
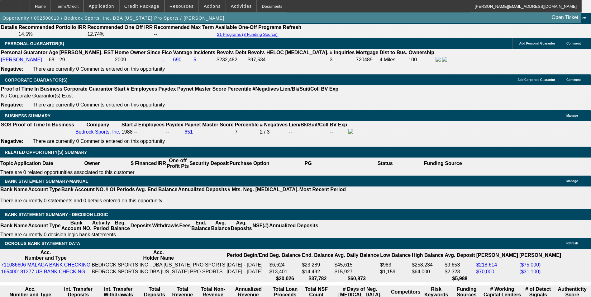
scroll to position [924, 0]
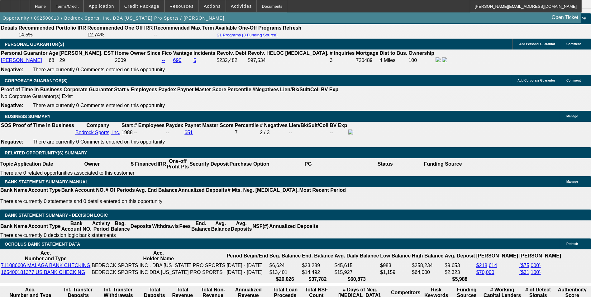
type input "11"
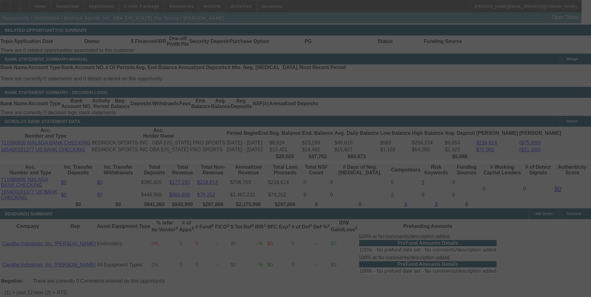
scroll to position [1048, 0]
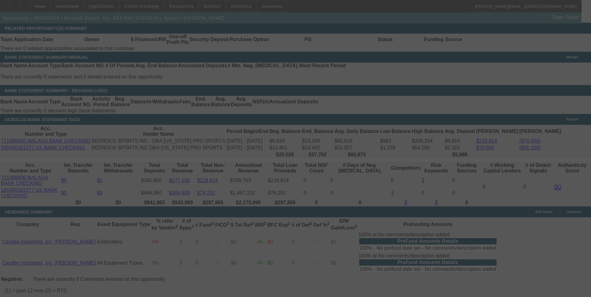
select select "0"
select select "0.1"
select select "4"
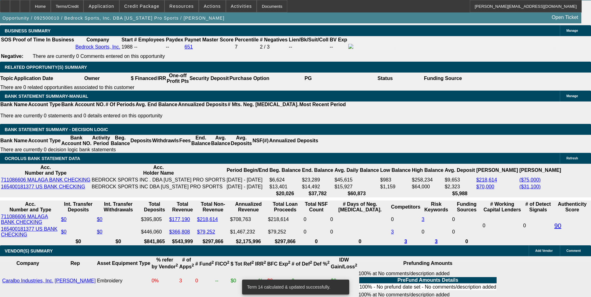
scroll to position [955, 0]
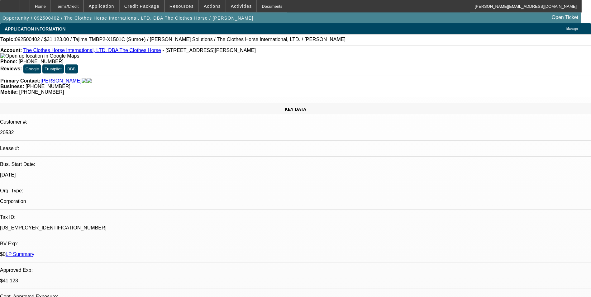
select select "0"
select select "2"
select select "0"
select select "2"
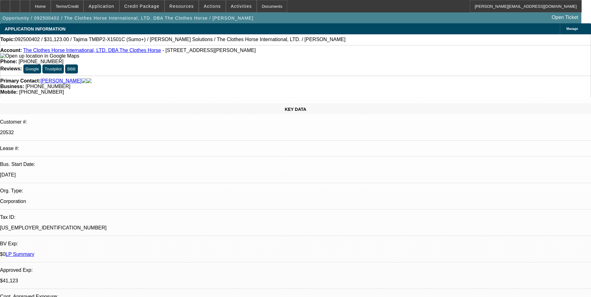
select select "0"
select select "2"
select select "0"
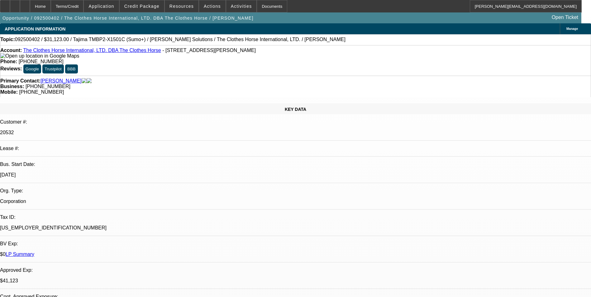
select select "2"
select select "0"
select select "1"
select select "2"
select select "6"
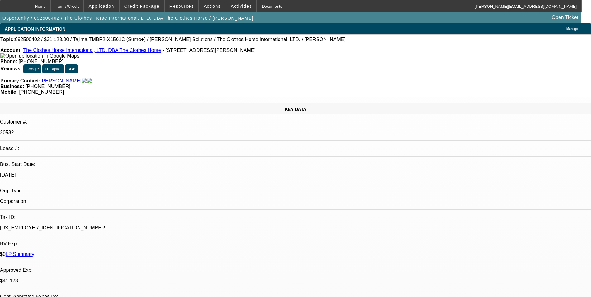
select select "1"
select select "2"
select select "6"
select select "1"
select select "2"
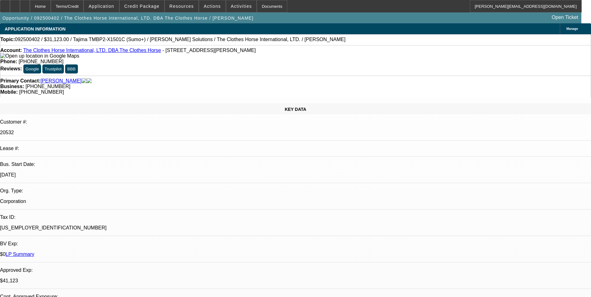
select select "6"
select select "1"
select select "2"
select select "6"
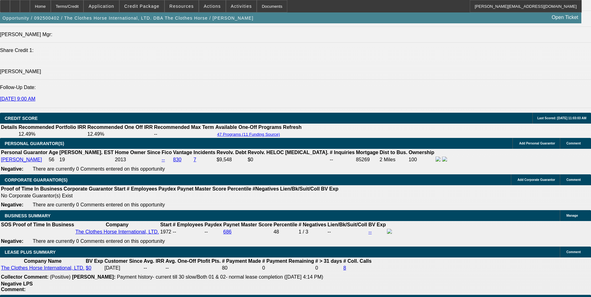
scroll to position [873, 0]
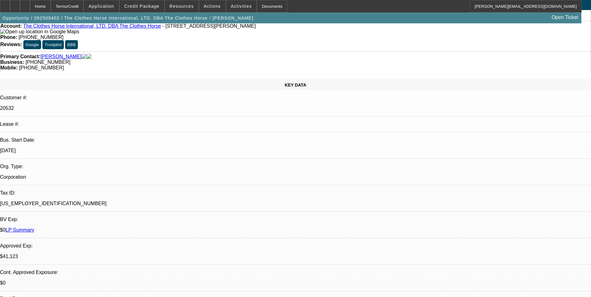
scroll to position [0, 0]
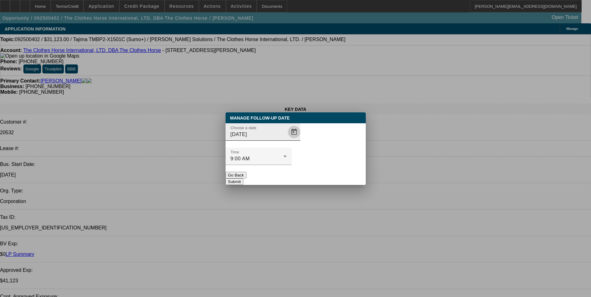
click at [287, 140] on span "Open calendar" at bounding box center [294, 132] width 15 height 15
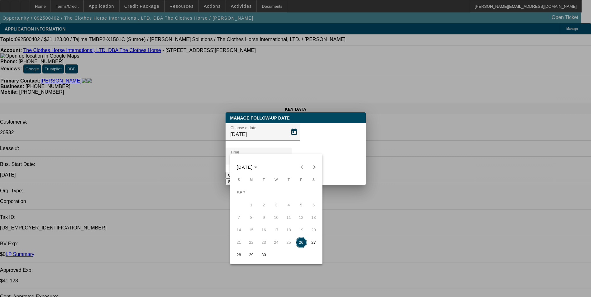
drag, startPoint x: 253, startPoint y: 258, endPoint x: 332, endPoint y: 180, distance: 111.3
click at [253, 257] on span "29" at bounding box center [251, 255] width 11 height 11
type input "[DATE]"
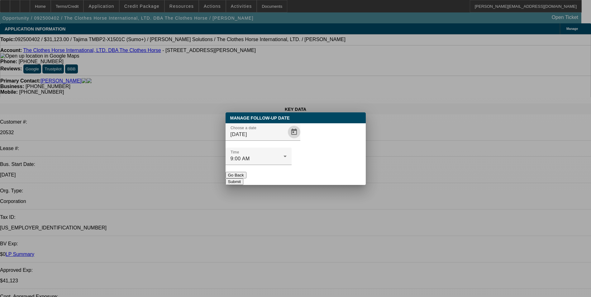
click at [244, 179] on button "Submit" at bounding box center [235, 182] width 18 height 7
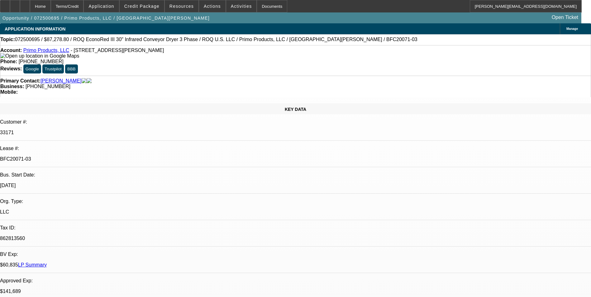
select select "0"
select select "2"
select select "0.1"
select select "0"
select select "2"
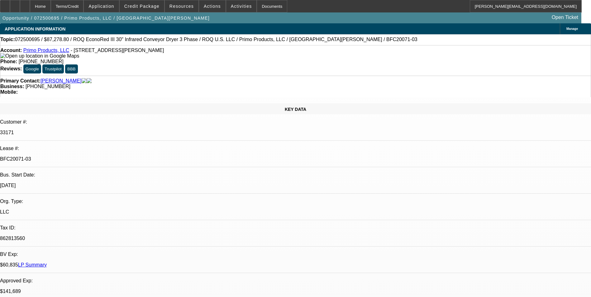
select select "0.1"
select select "0"
select select "2"
select select "0.1"
select select "0"
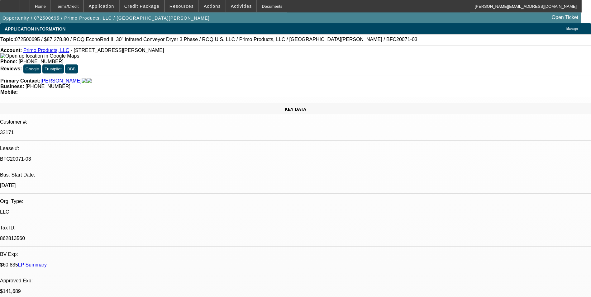
select select "2"
select select "0.1"
select select "1"
select select "2"
select select "4"
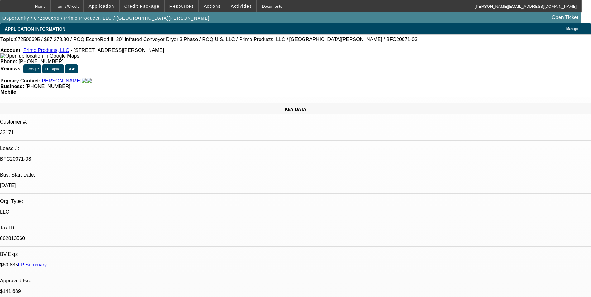
select select "1"
select select "2"
select select "4"
select select "1"
select select "2"
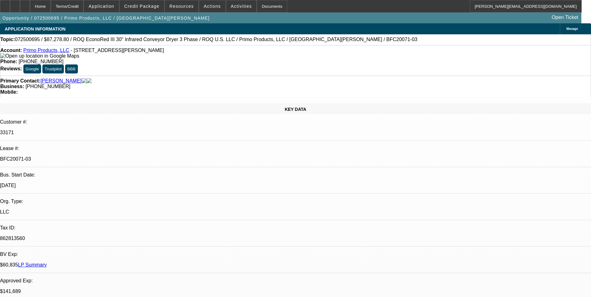
select select "4"
select select "1"
select select "2"
select select "4"
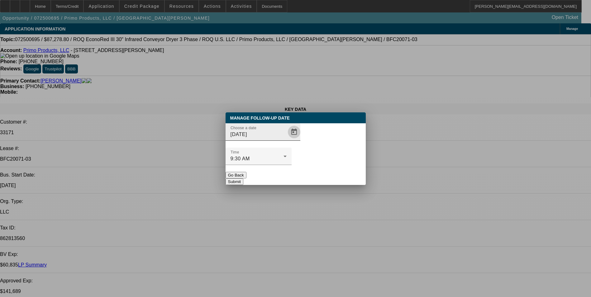
click at [287, 140] on span "Open calendar" at bounding box center [294, 132] width 15 height 15
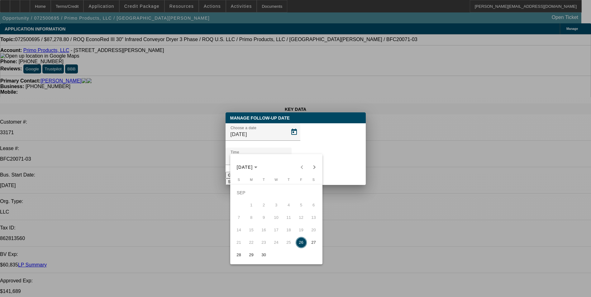
click at [253, 259] on span "29" at bounding box center [251, 255] width 11 height 11
type input "9/29/2025"
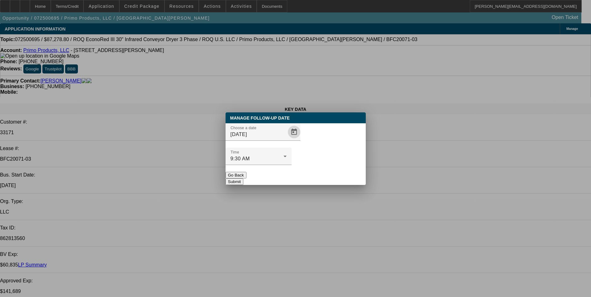
click at [244, 179] on button "Submit" at bounding box center [235, 182] width 18 height 7
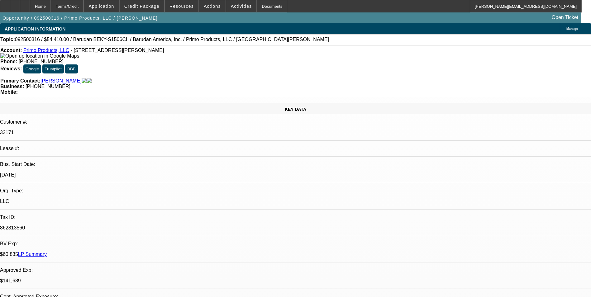
select select "0"
select select "2"
select select "0.1"
select select "0"
select select "2"
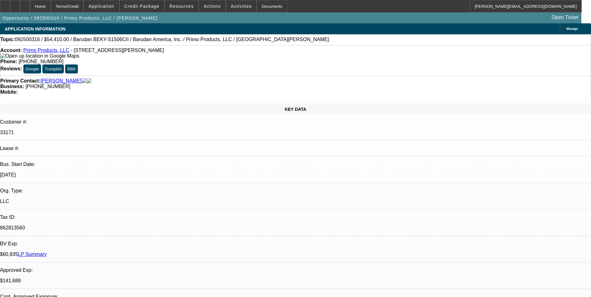
select select "0.1"
select select "0"
select select "0.1"
select select "0"
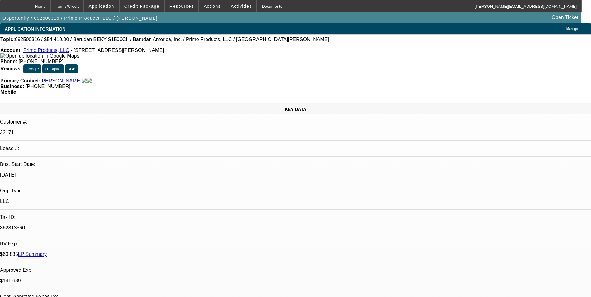
select select "2"
select select "0.1"
select select "1"
select select "2"
select select "4"
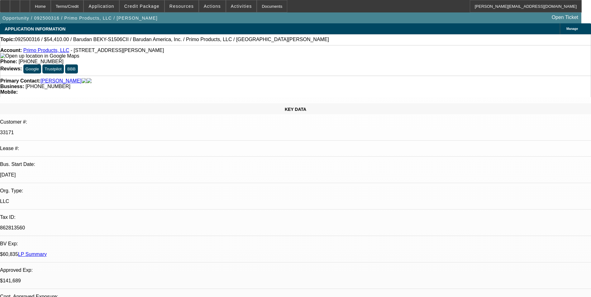
select select "1"
select select "2"
select select "4"
select select "1"
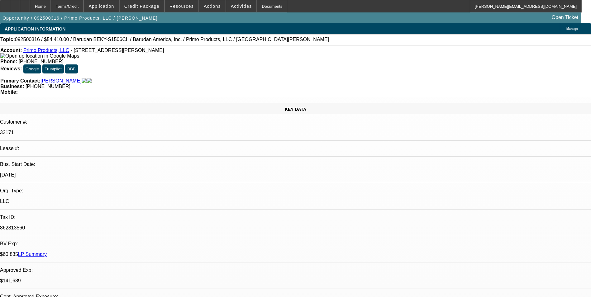
select select "4"
select select "1"
select select "2"
select select "4"
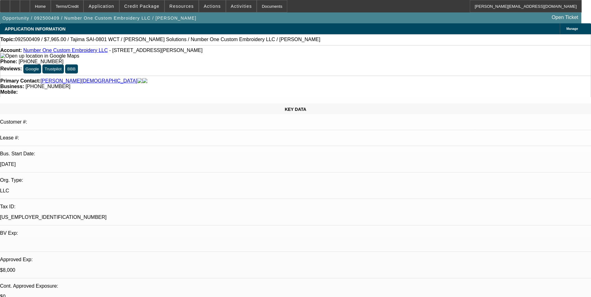
select select "0"
select select "2"
select select "0.1"
select select "0"
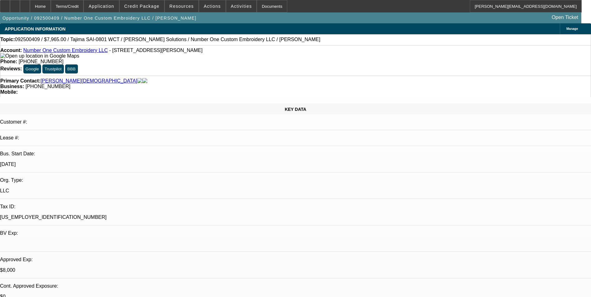
select select "0.1"
select select "0"
select select "0.1"
select select "0"
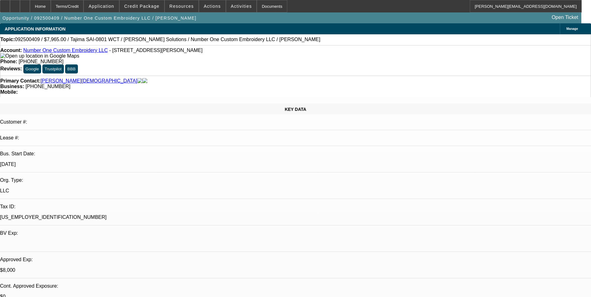
select select "0"
select select "1"
select select "2"
select select "4"
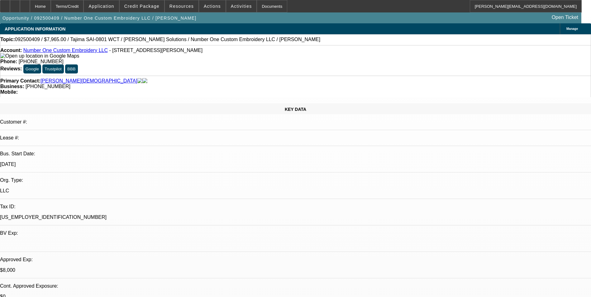
select select "1"
select select "4"
select select "1"
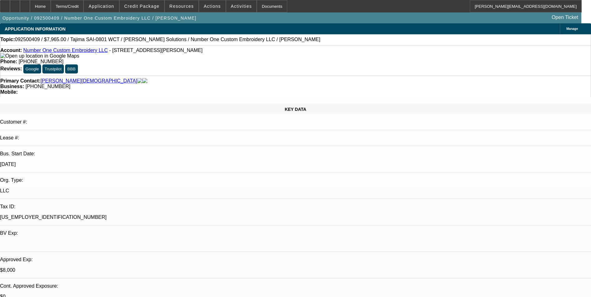
select select "4"
select select "1"
select select "6"
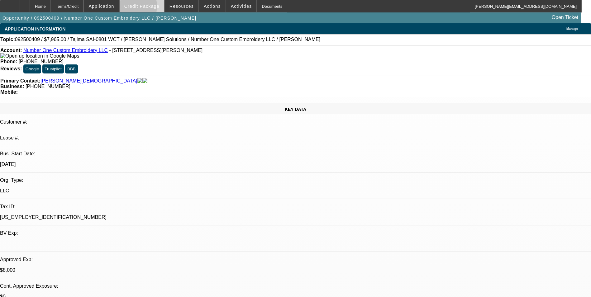
click at [138, 8] on span "Credit Package" at bounding box center [141, 6] width 35 height 5
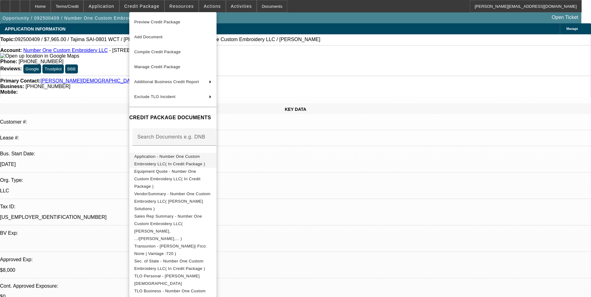
click at [204, 158] on span "Application - Number One Custom Embroidery LLC( In Credit Package )" at bounding box center [169, 160] width 71 height 12
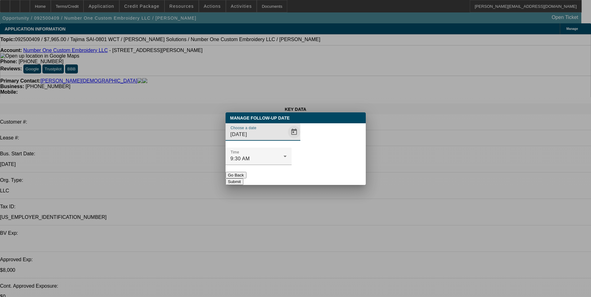
click at [287, 140] on span "Open calendar" at bounding box center [294, 132] width 15 height 15
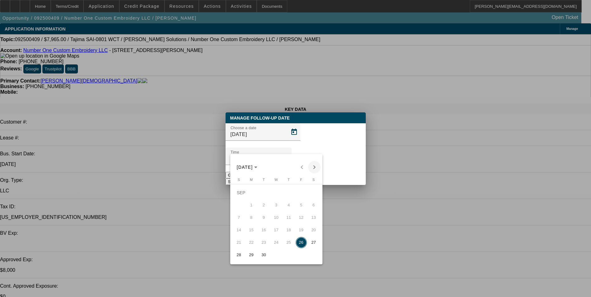
click at [317, 166] on span "Next month" at bounding box center [314, 167] width 12 height 12
click at [289, 195] on span "2" at bounding box center [288, 192] width 11 height 11
type input "[DATE]"
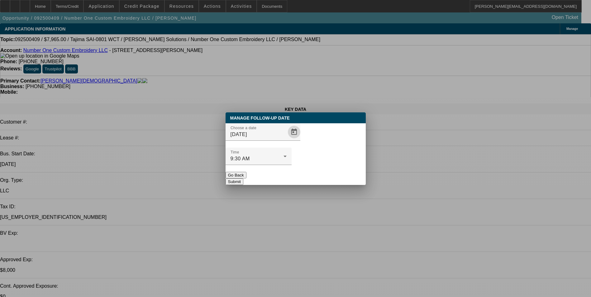
click at [244, 179] on button "Submit" at bounding box center [235, 182] width 18 height 7
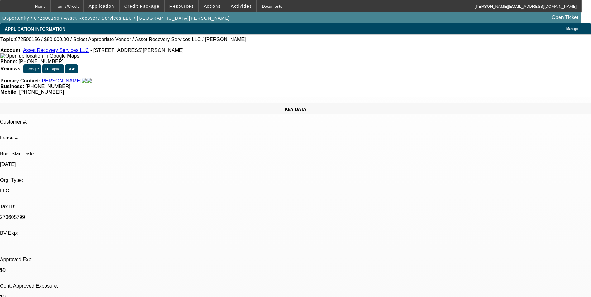
select select "0"
select select "2"
select select "0.1"
select select "1"
select select "2"
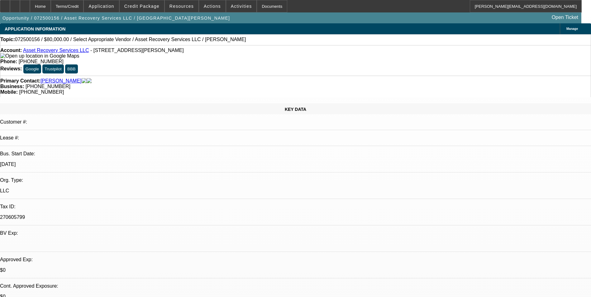
select select "4"
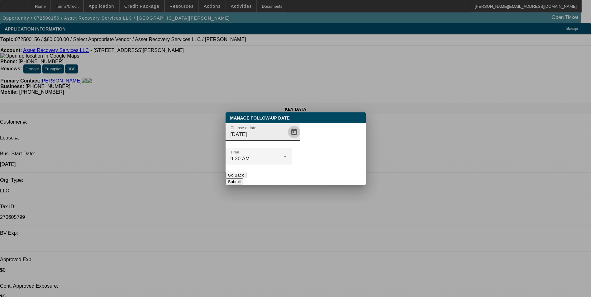
click at [287, 140] on span "Open calendar" at bounding box center [294, 132] width 15 height 15
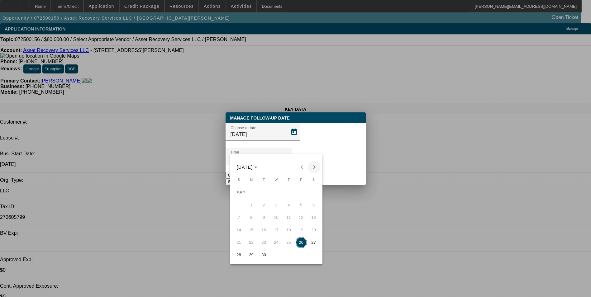
click at [316, 168] on span "Next month" at bounding box center [314, 167] width 12 height 12
click at [286, 195] on span "2" at bounding box center [288, 192] width 11 height 11
type input "10/2/2025"
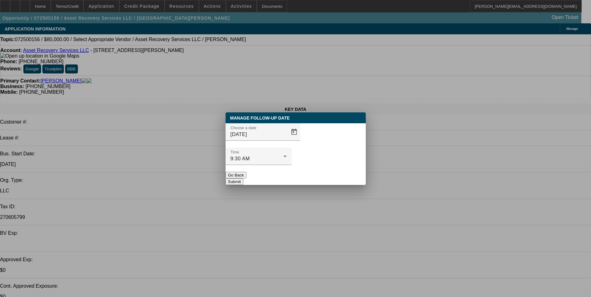
click at [244, 179] on button "Submit" at bounding box center [235, 182] width 18 height 7
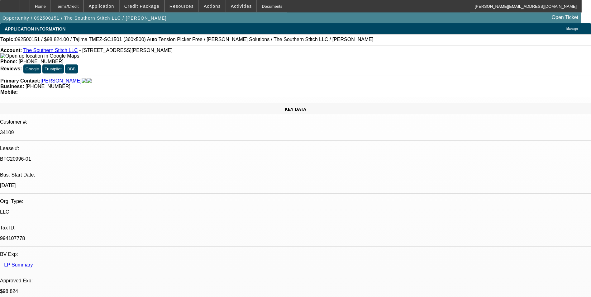
select select "0.2"
select select "2"
select select "0.1"
select select "0.2"
select select "2"
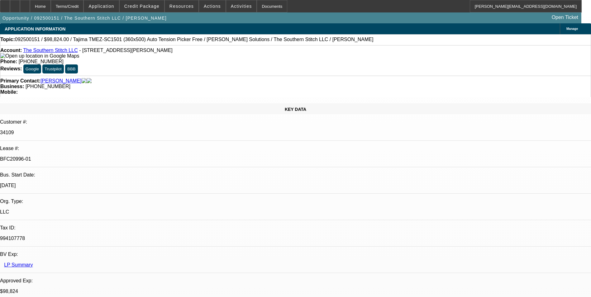
select select "0"
select select "0.2"
select select "2"
select select "0.1"
select select "0.2"
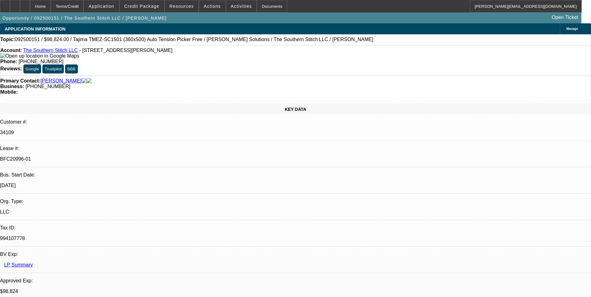
select select "2"
select select "0"
select select "1"
select select "2"
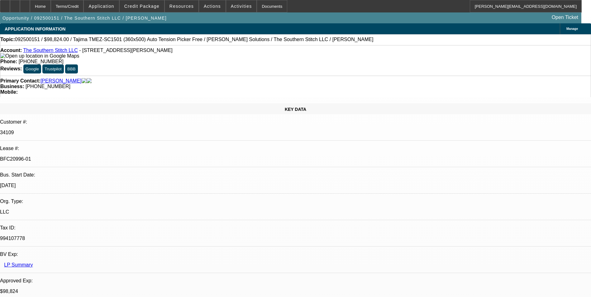
select select "4"
select select "1"
select select "2"
select select "6"
select select "1"
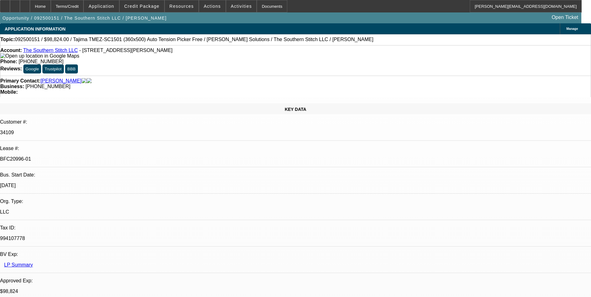
select select "2"
select select "4"
select select "1"
select select "2"
select select "6"
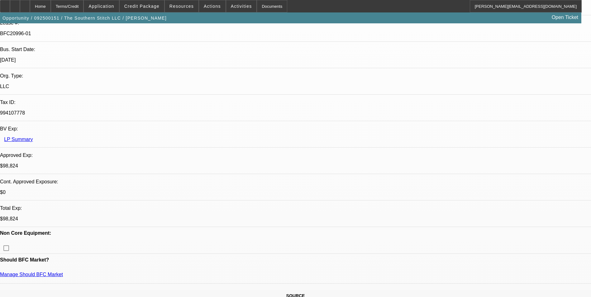
scroll to position [125, 0]
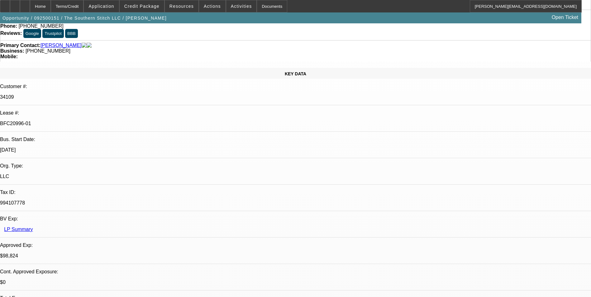
scroll to position [0, 0]
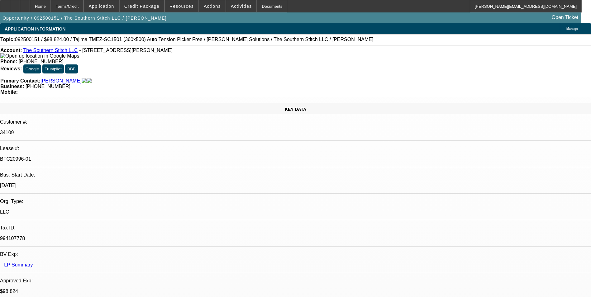
click at [5, 4] on icon at bounding box center [5, 4] width 0 height 0
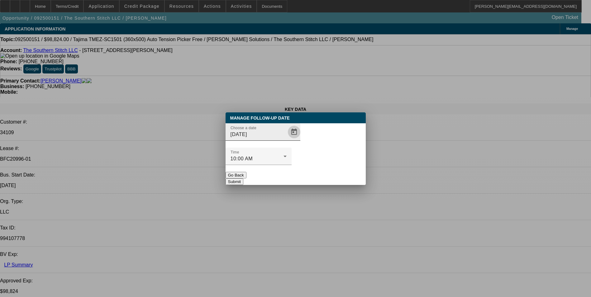
click at [287, 140] on span "Open calendar" at bounding box center [294, 132] width 15 height 15
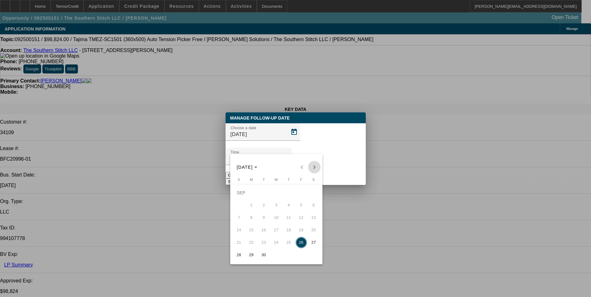
click at [313, 166] on span "Next month" at bounding box center [314, 167] width 12 height 12
click at [301, 195] on span "3" at bounding box center [301, 192] width 11 height 11
type input "10/3/2025"
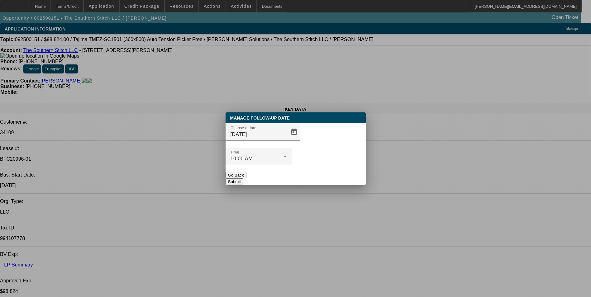
click at [244, 179] on button "Submit" at bounding box center [235, 182] width 18 height 7
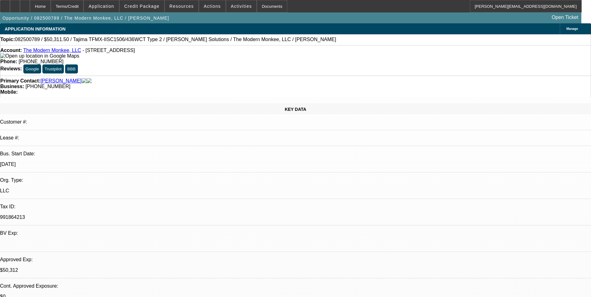
select select "0"
select select "2"
select select "0"
select select "2"
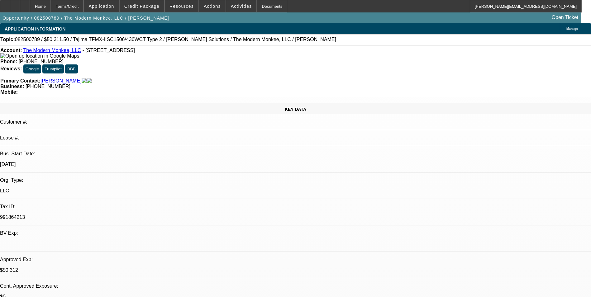
select select "0"
select select "0.15"
select select "2"
select select "0"
select select "0.15"
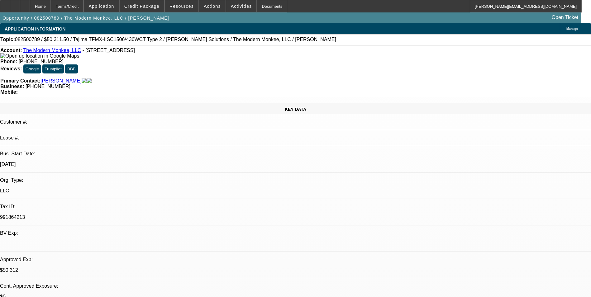
select select "2"
select select "0.1"
select select "1"
select select "2"
select select "6"
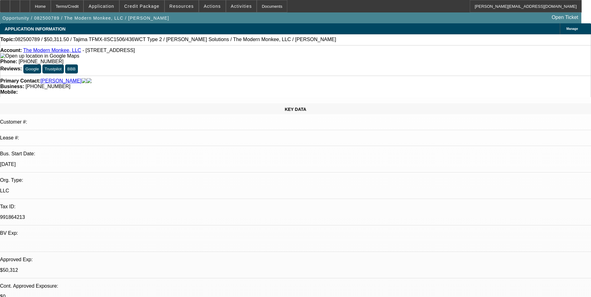
select select "1"
select select "2"
select select "6"
select select "1"
select select "2"
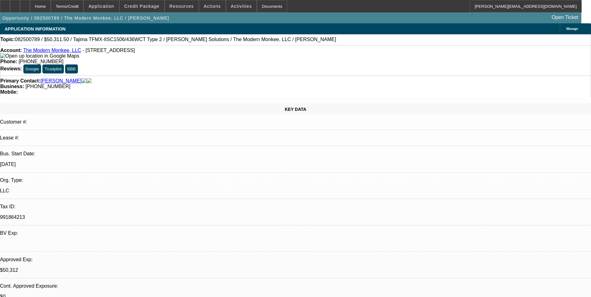
select select "6"
select select "1"
select select "2"
select select "4"
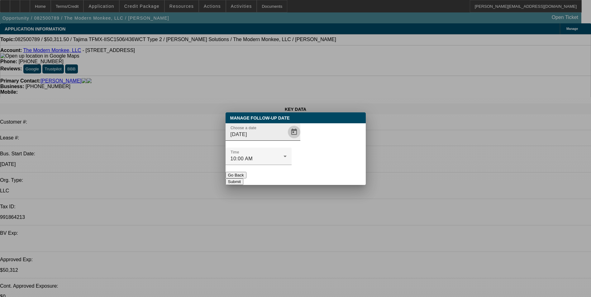
click at [287, 140] on span "Open calendar" at bounding box center [294, 132] width 15 height 15
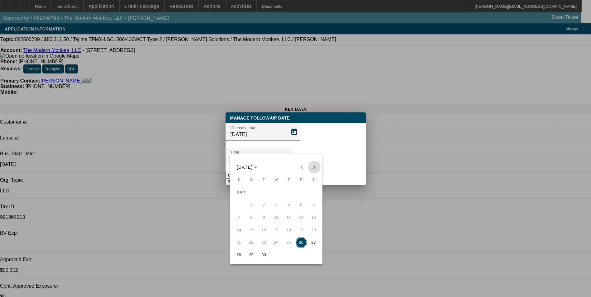
click at [314, 167] on span "Next month" at bounding box center [314, 167] width 12 height 12
click at [264, 207] on span "7" at bounding box center [263, 205] width 11 height 11
type input "10/7/2025"
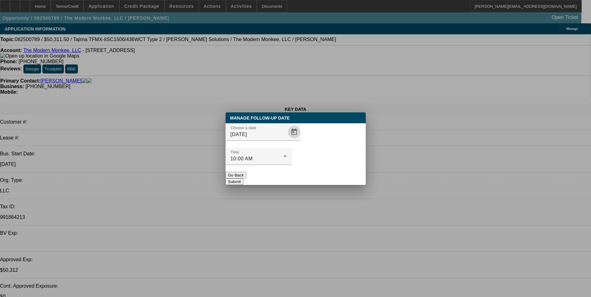
click at [244, 179] on button "Submit" at bounding box center [235, 182] width 18 height 7
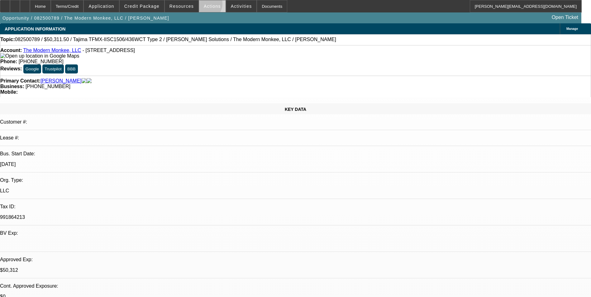
click at [204, 5] on span "Actions" at bounding box center [212, 6] width 17 height 5
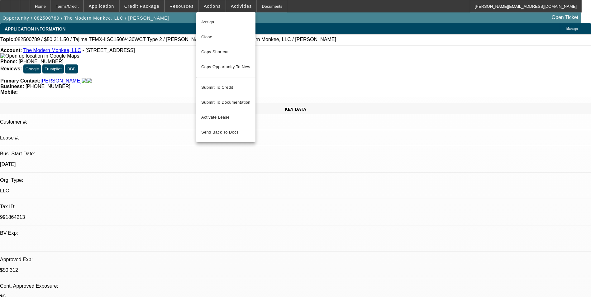
click at [281, 49] on div at bounding box center [295, 148] width 591 height 297
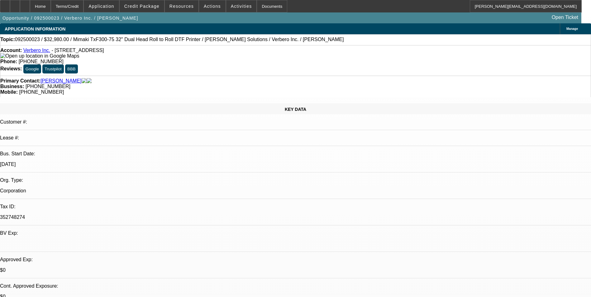
select select "0"
select select "2"
select select "0"
select select "2"
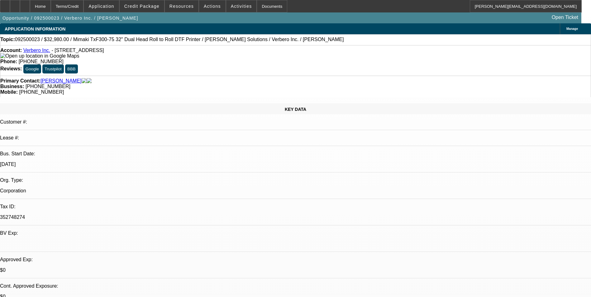
select select "0"
select select "2"
select select "0"
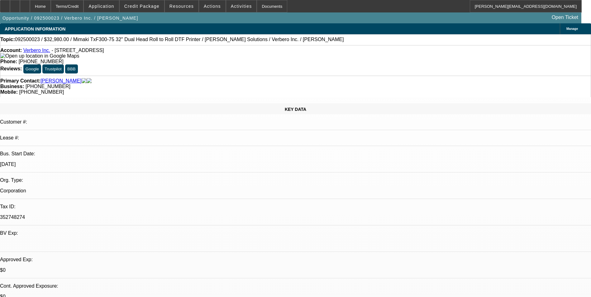
select select "2"
select select "0"
select select "1"
select select "2"
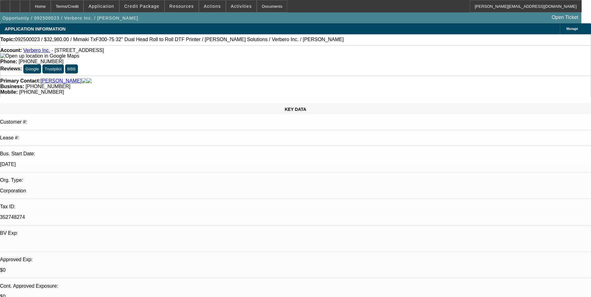
select select "6"
select select "1"
select select "2"
select select "6"
select select "1"
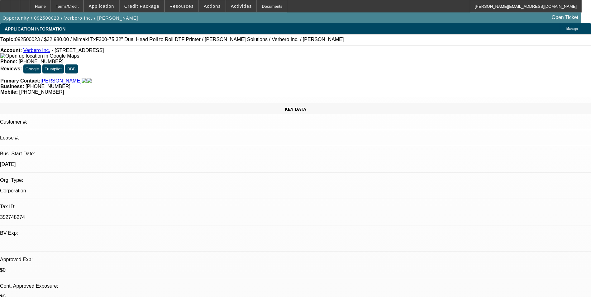
select select "2"
select select "6"
select select "1"
select select "2"
select select "6"
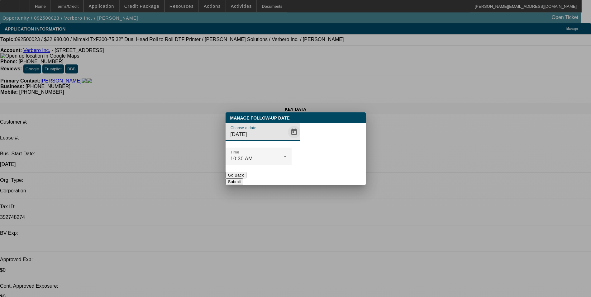
click at [287, 140] on span "Open calendar" at bounding box center [294, 132] width 15 height 15
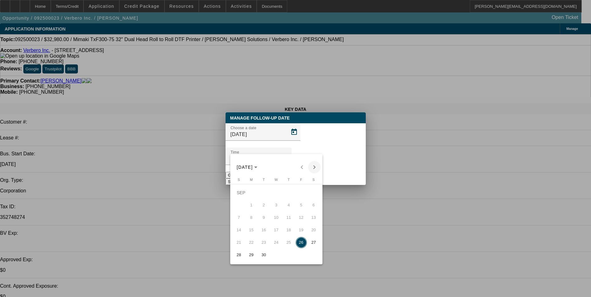
click at [312, 168] on span "Next month" at bounding box center [314, 167] width 12 height 12
click at [301, 219] on span "17" at bounding box center [301, 217] width 11 height 11
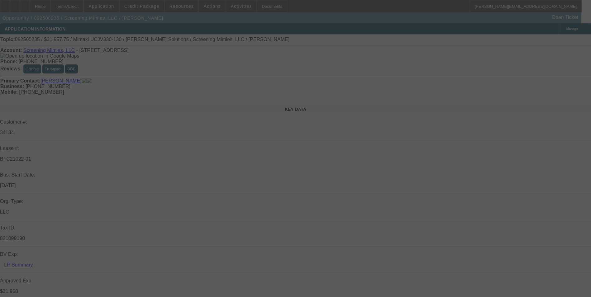
select select "0"
select select "2"
select select "0"
select select "2"
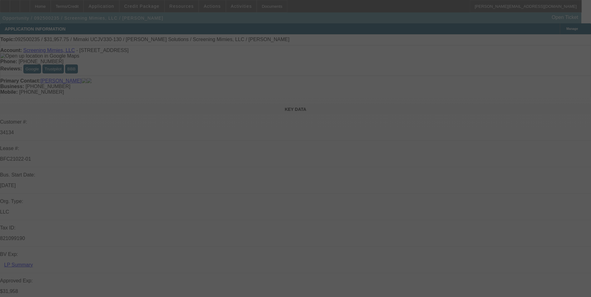
select select "0"
select select "2"
select select "0"
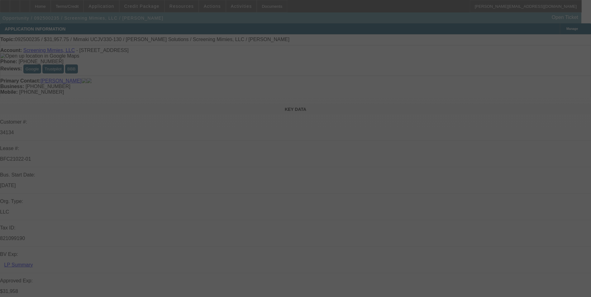
select select "2"
select select "0"
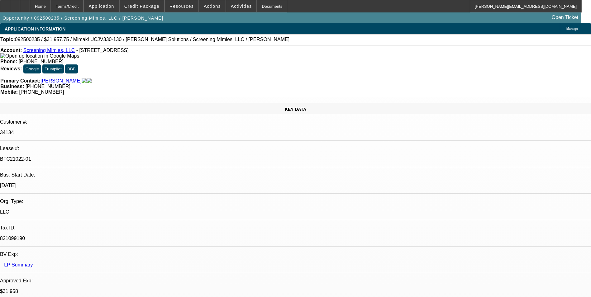
select select "1"
select select "2"
select select "6"
select select "1"
select select "2"
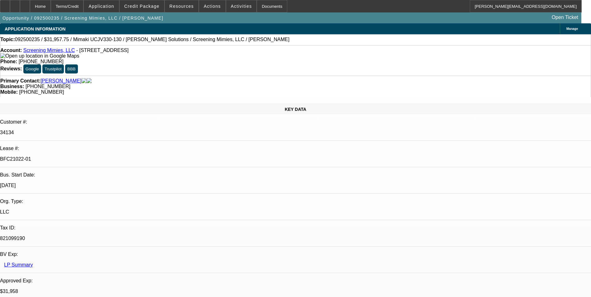
select select "6"
select select "1"
select select "2"
select select "6"
select select "1"
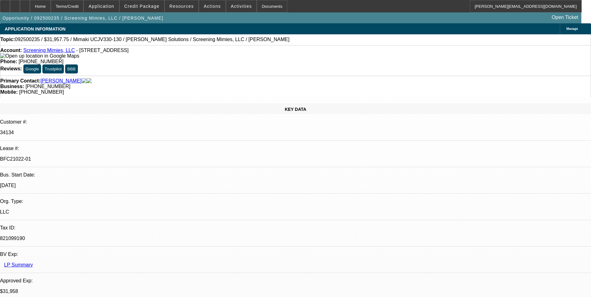
select select "2"
select select "6"
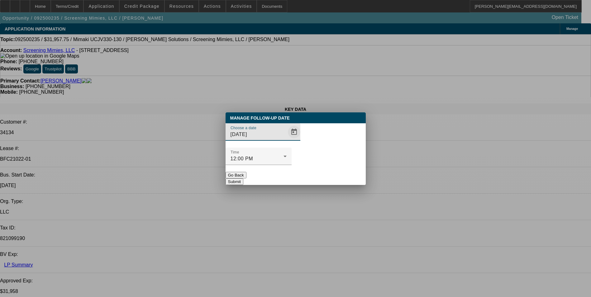
click at [287, 140] on span "Open calendar" at bounding box center [294, 132] width 15 height 15
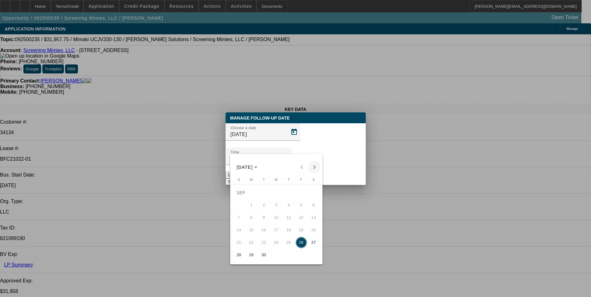
click at [315, 165] on span "Next month" at bounding box center [314, 167] width 12 height 12
click at [262, 209] on span "7" at bounding box center [263, 205] width 11 height 11
type input "10/7/2025"
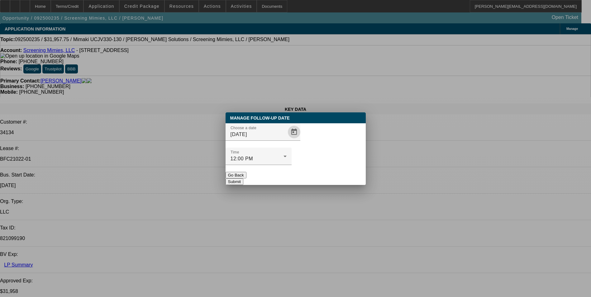
click at [244, 179] on button "Submit" at bounding box center [235, 182] width 18 height 7
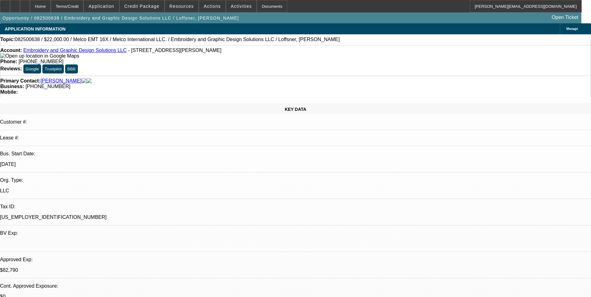
select select "0"
select select "2"
select select "0"
select select "2"
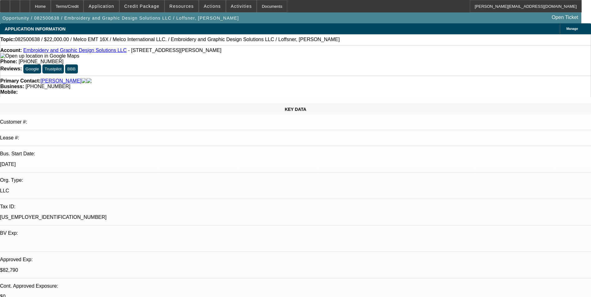
select select "0"
select select "2"
select select "0"
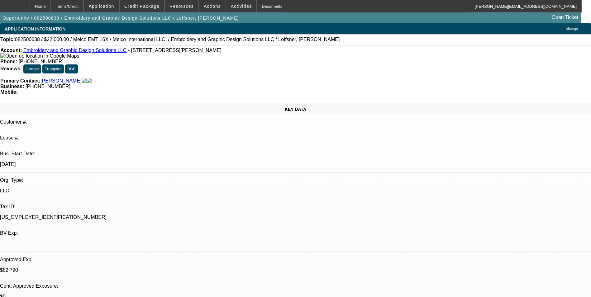
select select "2"
select select "0"
select select "1"
select select "2"
select select "6"
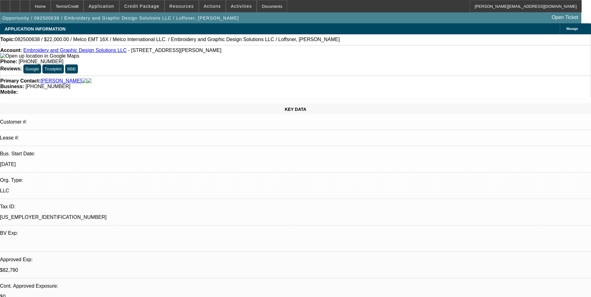
select select "1"
select select "2"
select select "6"
select select "1"
select select "2"
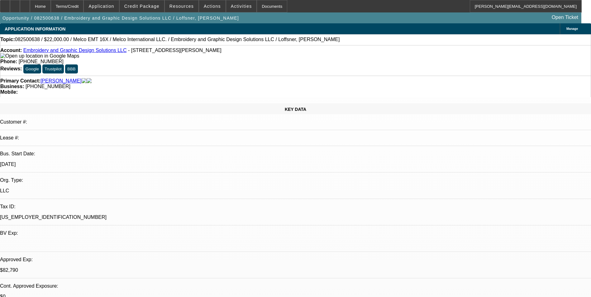
select select "6"
select select "1"
select select "2"
select select "6"
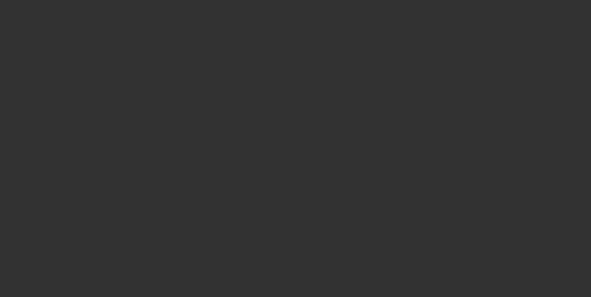
click at [287, 140] on span "Open calendar" at bounding box center [294, 132] width 15 height 15
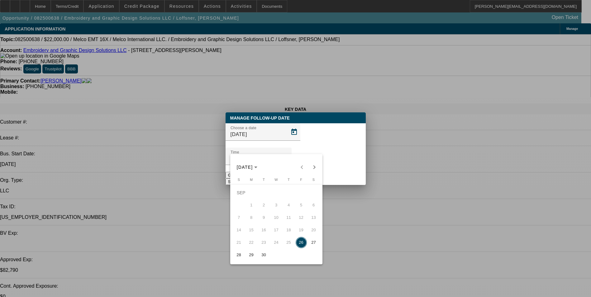
click at [261, 257] on span "30" at bounding box center [263, 255] width 11 height 11
type input "9/30/2025"
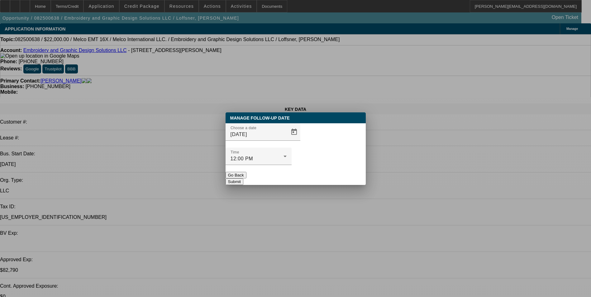
click at [244, 179] on button "Submit" at bounding box center [235, 182] width 18 height 7
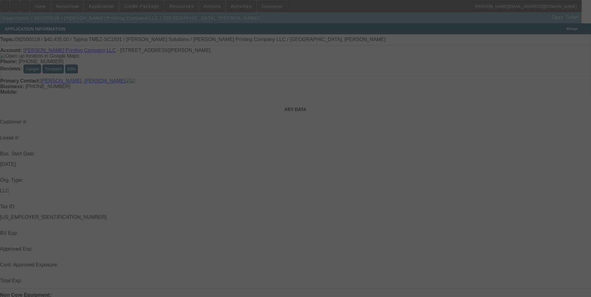
select select "0"
select select "2"
select select "0.1"
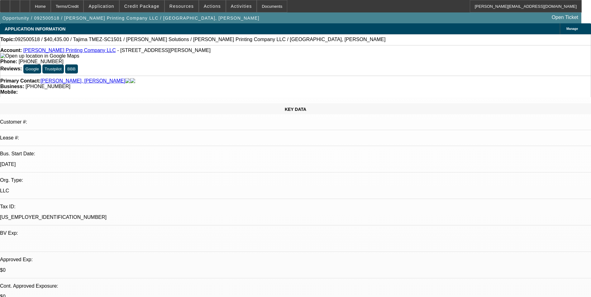
select select "1"
select select "2"
select select "4"
click at [156, 10] on span at bounding box center [142, 6] width 45 height 15
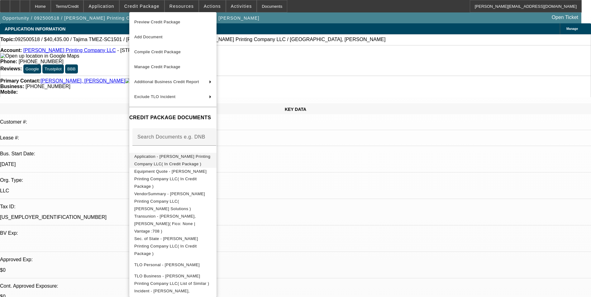
click at [190, 153] on button "Application - [PERSON_NAME] Printing Company LLC( In Credit Package )" at bounding box center [172, 160] width 87 height 15
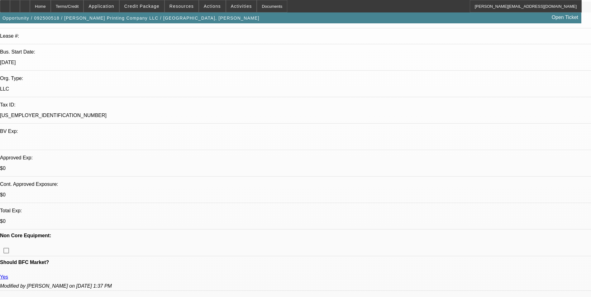
scroll to position [94, 0]
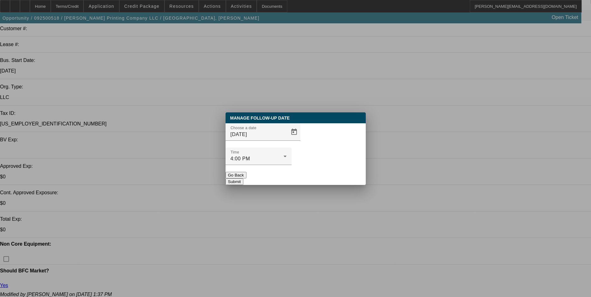
scroll to position [0, 0]
click at [287, 140] on span "Open calendar" at bounding box center [294, 132] width 15 height 15
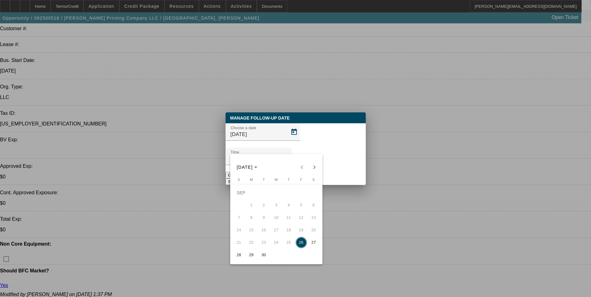
click at [252, 256] on span "29" at bounding box center [251, 255] width 11 height 11
type input "[DATE]"
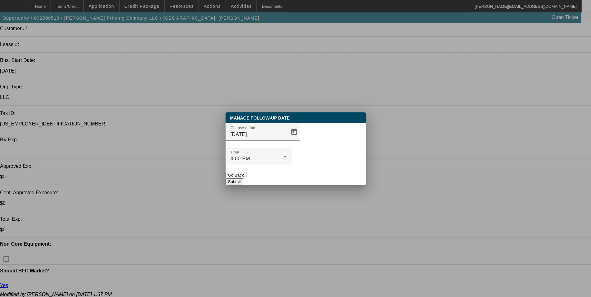
click at [244, 179] on button "Submit" at bounding box center [235, 182] width 18 height 7
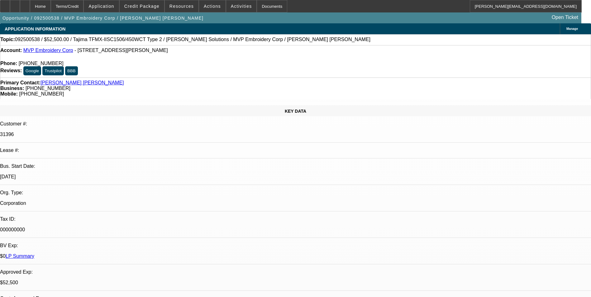
select select "0"
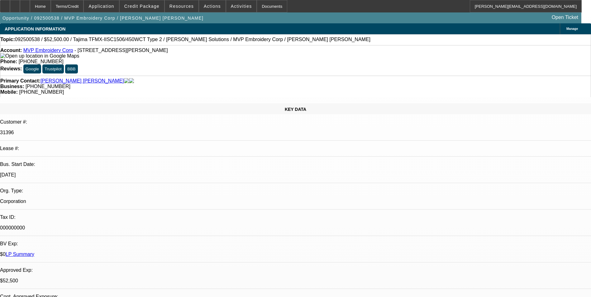
select select "2"
select select "0"
select select "2"
select select "0"
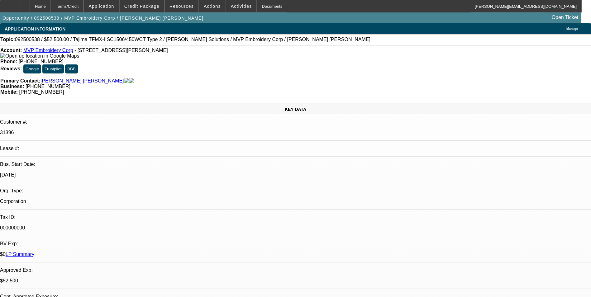
select select "0"
select select "2"
select select "0"
select select "1"
select select "2"
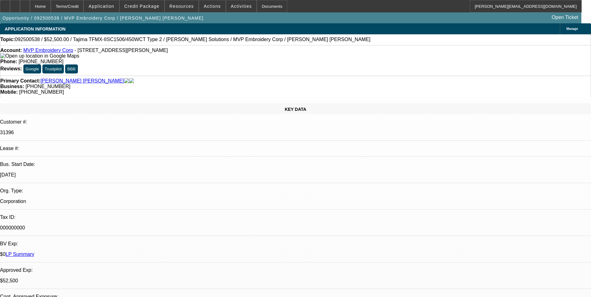
select select "6"
select select "1"
select select "2"
select select "6"
select select "1"
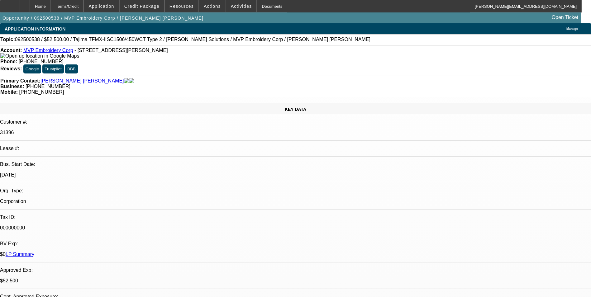
select select "2"
select select "6"
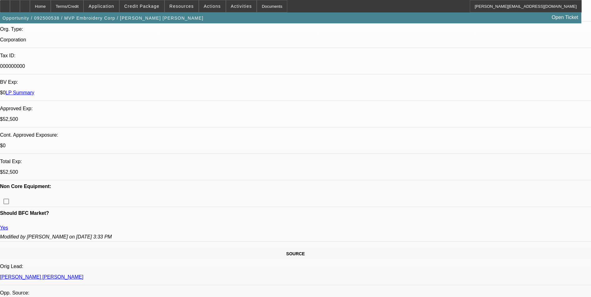
scroll to position [218, 0]
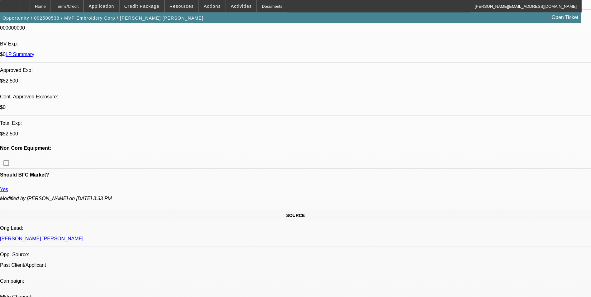
scroll to position [281, 0]
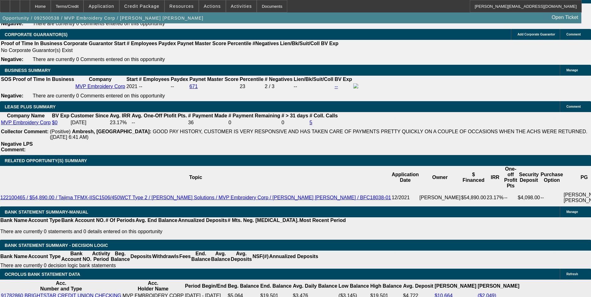
scroll to position [967, 0]
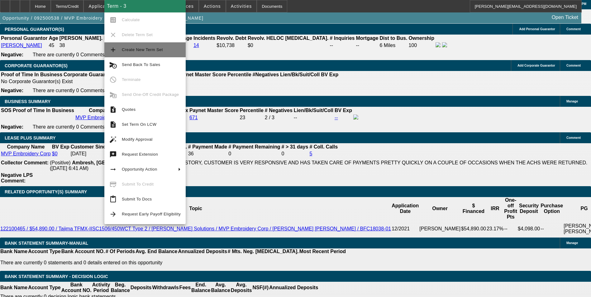
click at [152, 52] on span "Create New Term Set" at bounding box center [151, 49] width 59 height 7
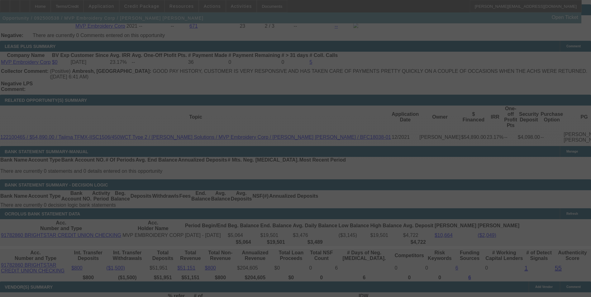
scroll to position [1060, 0]
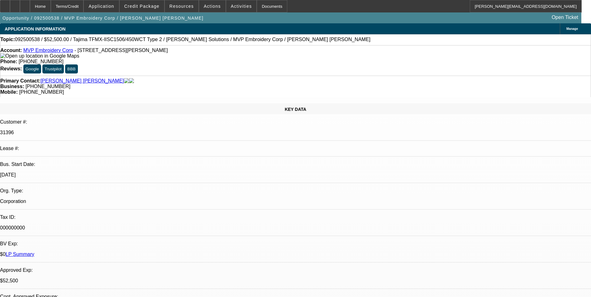
select select "0"
select select "2"
select select "0"
select select "2"
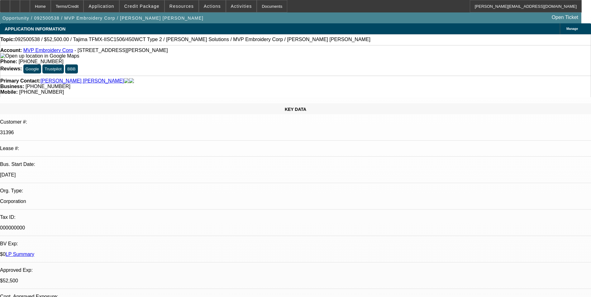
select select "0"
select select "2"
select select "0"
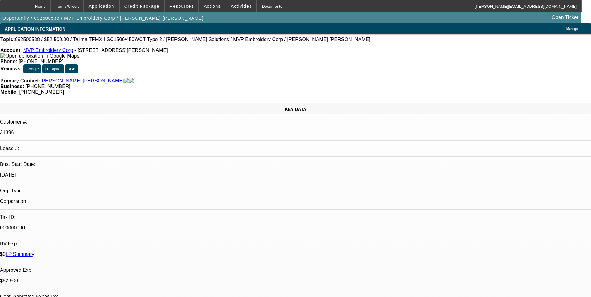
select select "2"
select select "0"
select select "1"
select select "2"
select select "6"
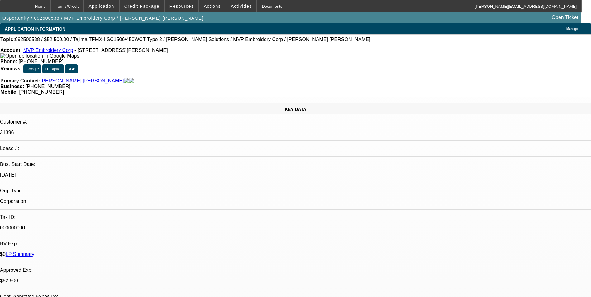
select select "1"
select select "2"
select select "6"
select select "1"
select select "2"
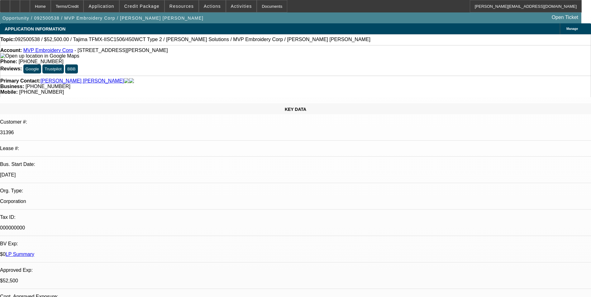
select select "6"
select select "1"
select select "2"
select select "6"
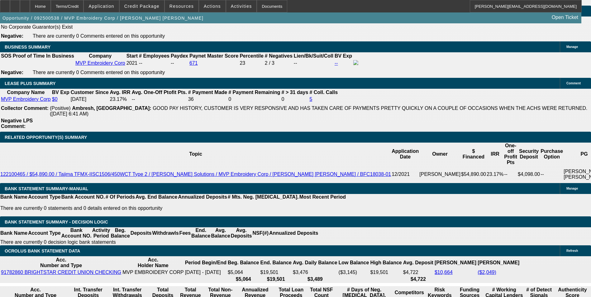
scroll to position [1060, 0]
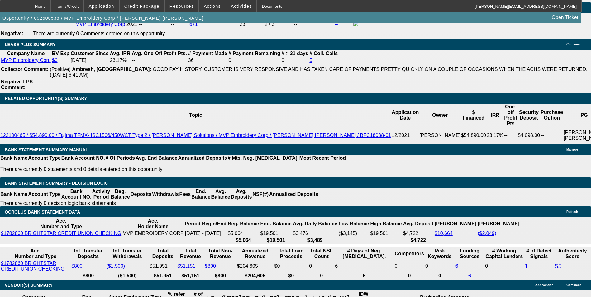
drag, startPoint x: 109, startPoint y: 96, endPoint x: 173, endPoint y: 90, distance: 65.1
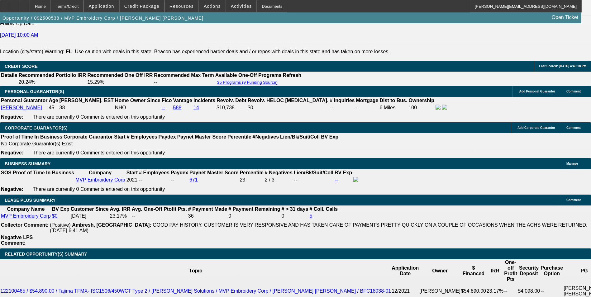
scroll to position [1091, 0]
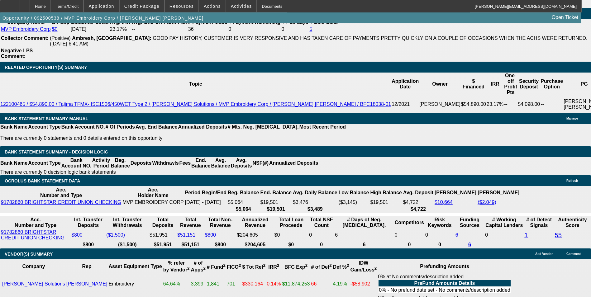
type input "$0.00"
type input "UNKNOWN"
drag, startPoint x: 67, startPoint y: 125, endPoint x: 73, endPoint y: 122, distance: 6.8
type input "$3,372.28"
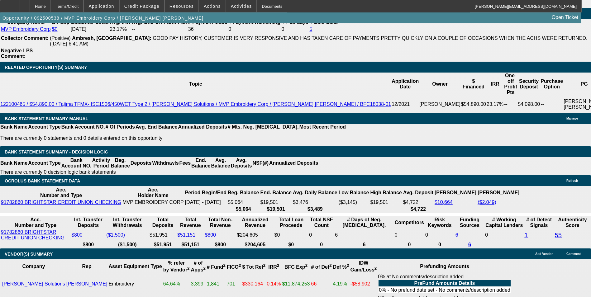
drag, startPoint x: 92, startPoint y: 115, endPoint x: 167, endPoint y: 111, distance: 75.3
type input "156"
type input "$312.00"
type input "1563"
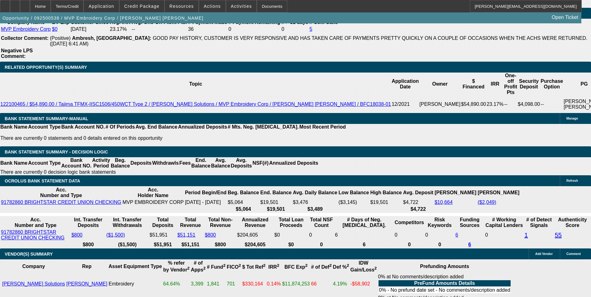
type input "$3,126.00"
type input "15.5"
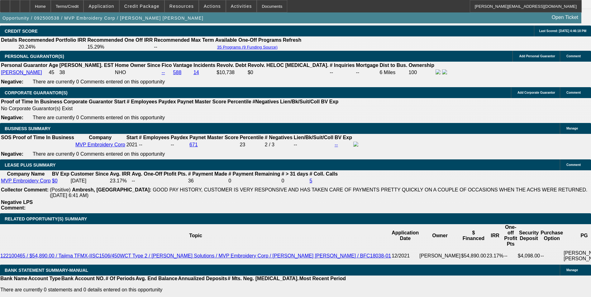
scroll to position [935, 0]
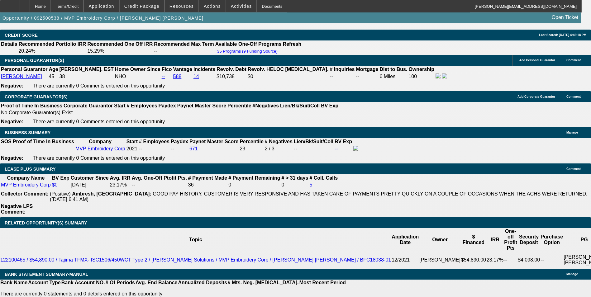
type input "$1,563.00"
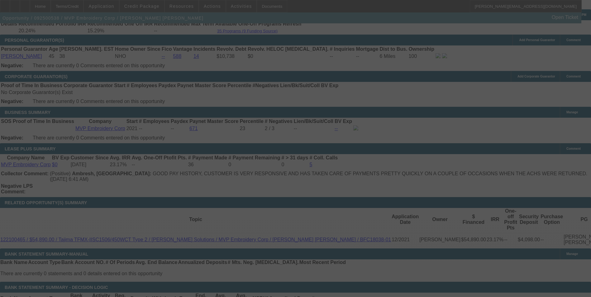
scroll to position [967, 0]
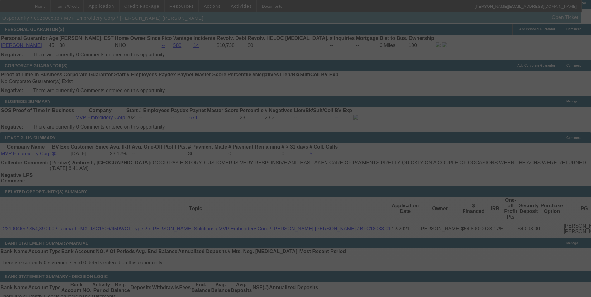
select select "0"
select select "2"
select select "0"
select select "6"
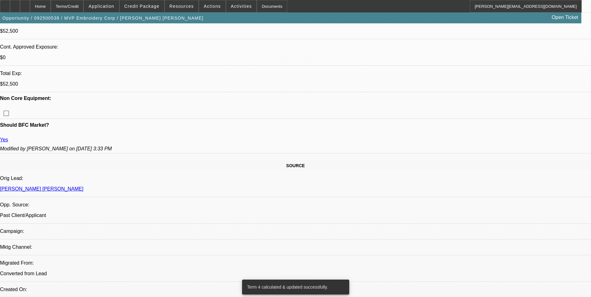
scroll to position [249, 0]
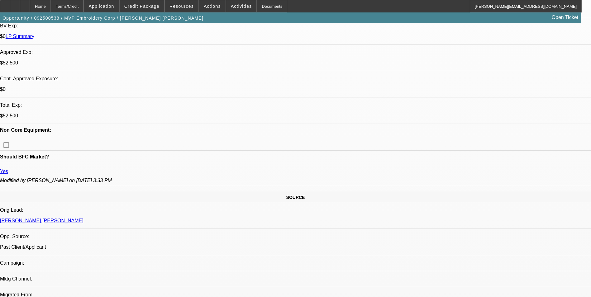
scroll to position [343, 0]
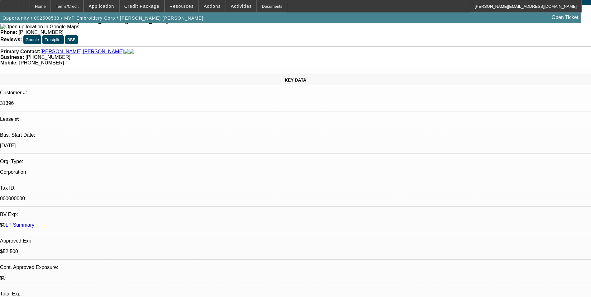
scroll to position [0, 0]
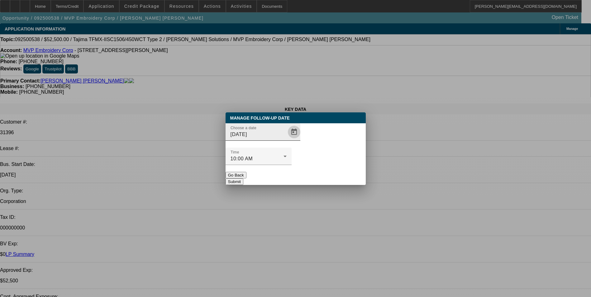
click at [287, 140] on span "Open calendar" at bounding box center [294, 132] width 15 height 15
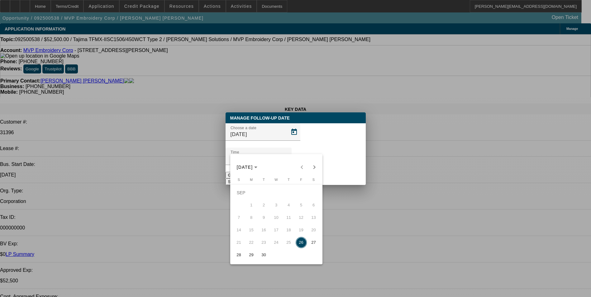
click at [249, 256] on span "29" at bounding box center [251, 255] width 11 height 11
type input "9/29/2025"
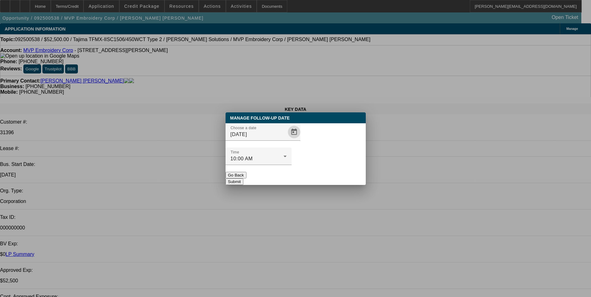
click at [244, 179] on button "Submit" at bounding box center [235, 182] width 18 height 7
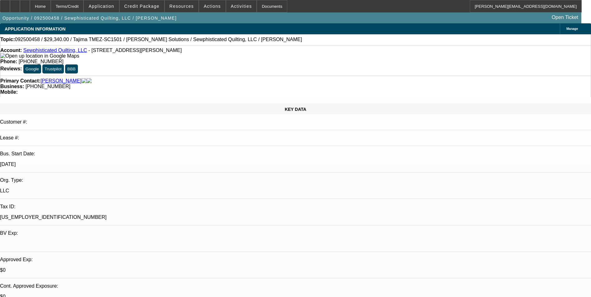
select select "0"
select select "2"
select select "0.1"
select select "4"
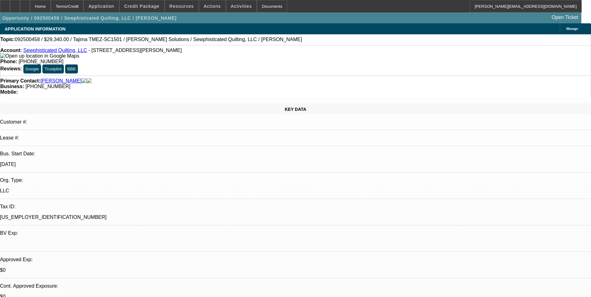
scroll to position [31, 0]
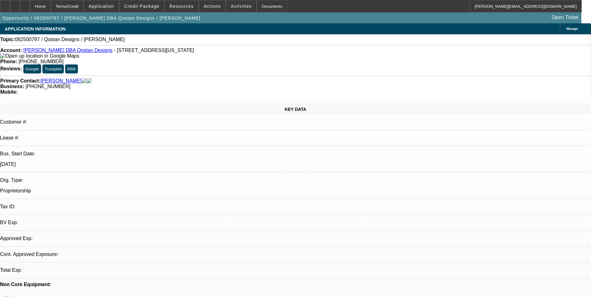
select select "0"
select select "2"
select select "0.1"
select select "1"
select select "2"
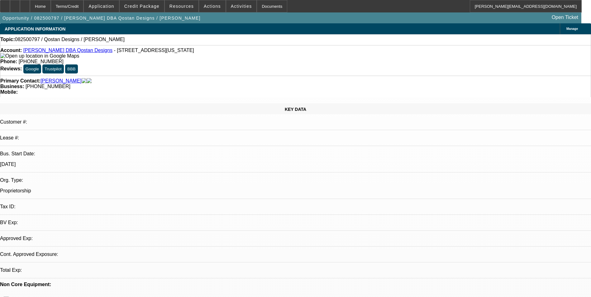
select select "4"
